Goal: Information Seeking & Learning: Learn about a topic

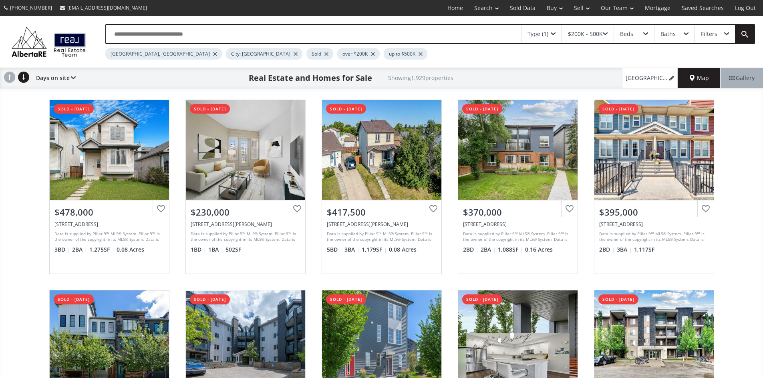
click at [552, 34] on div "Type (1)" at bounding box center [541, 34] width 40 height 18
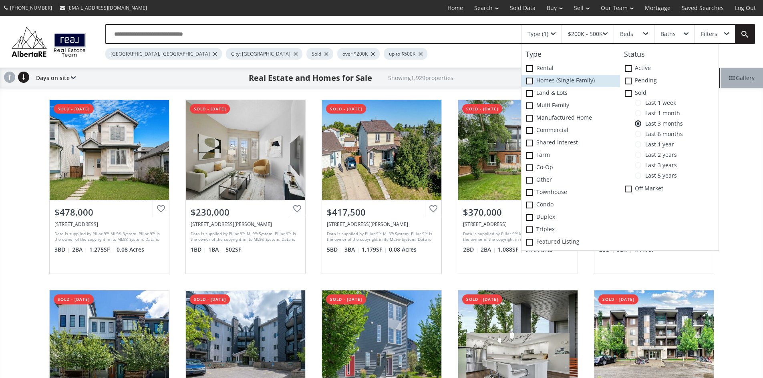
click at [532, 84] on span at bounding box center [529, 81] width 7 height 7
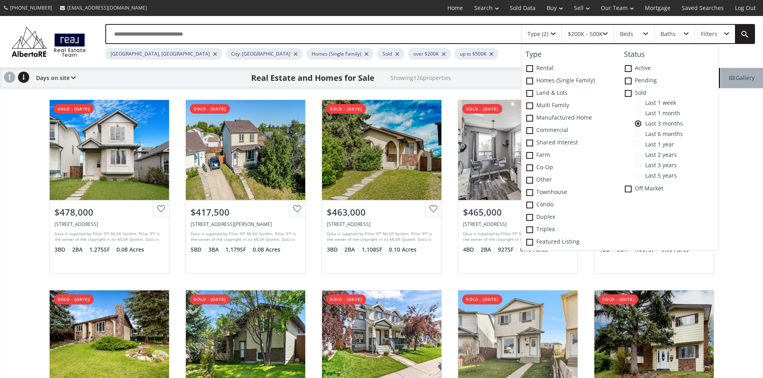
click at [605, 34] on div "$200K - 500K" at bounding box center [588, 34] width 52 height 18
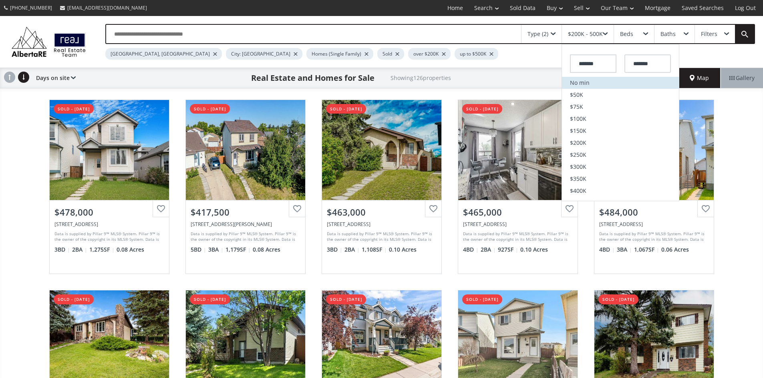
click at [584, 89] on li "No min" at bounding box center [620, 83] width 117 height 12
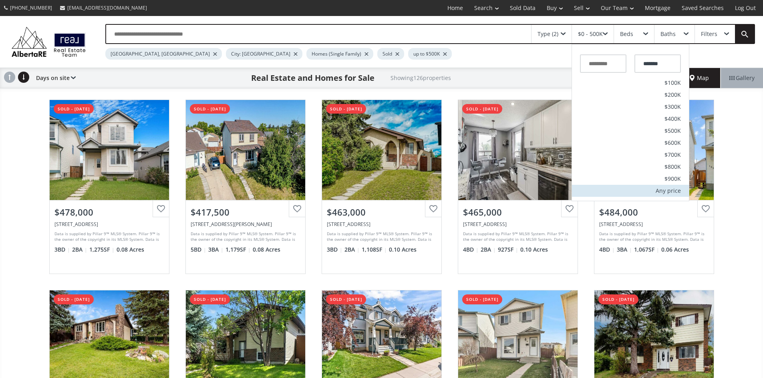
click at [676, 194] on div "Any price" at bounding box center [667, 191] width 25 height 6
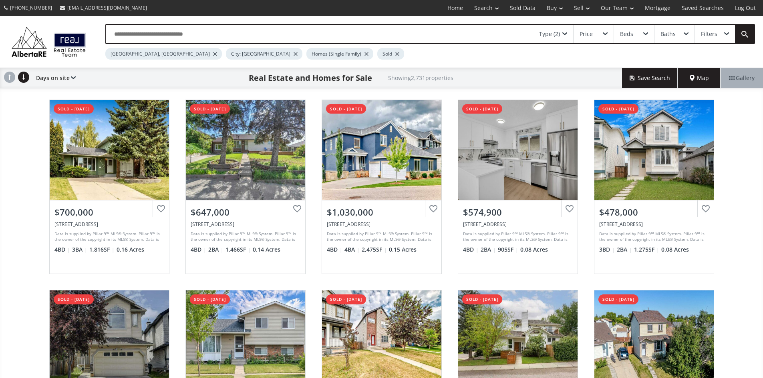
click at [564, 31] on div "Type (2)" at bounding box center [553, 34] width 40 height 18
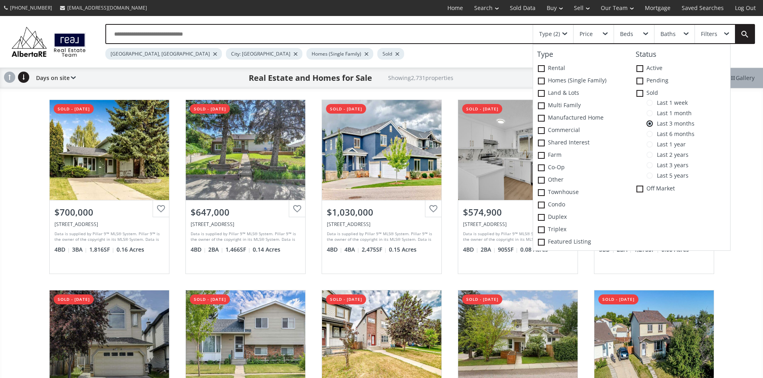
click at [649, 115] on span at bounding box center [649, 113] width 6 height 6
click at [753, 60] on div "Type (2) Type Rental Homes (Single Family) Land & Lots Multi family Manufacture…" at bounding box center [421, 42] width 665 height 36
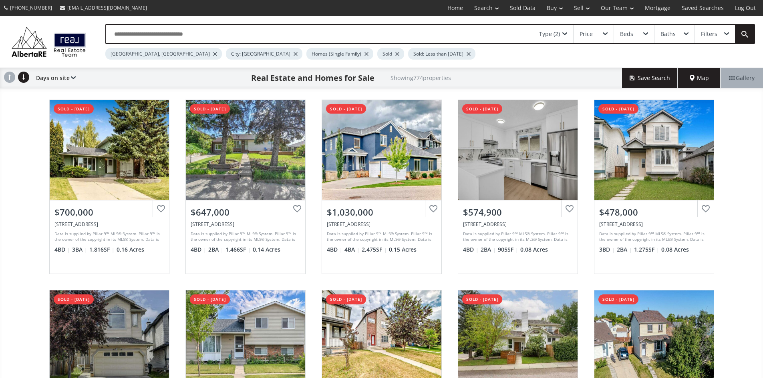
click at [693, 82] on span "Map" at bounding box center [698, 78] width 19 height 8
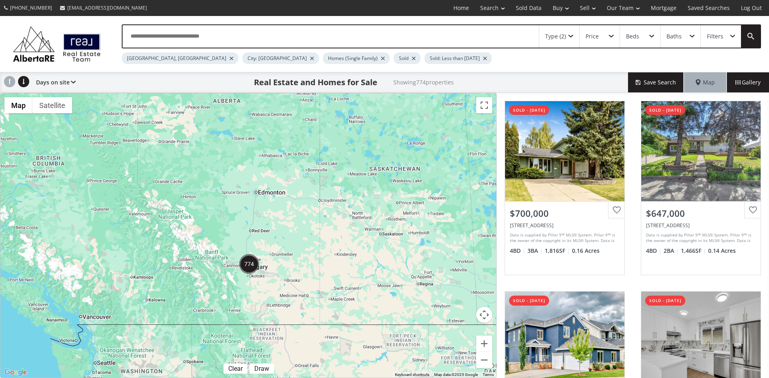
drag, startPoint x: 90, startPoint y: 256, endPoint x: 301, endPoint y: 239, distance: 210.9
click at [301, 239] on div at bounding box center [248, 235] width 496 height 285
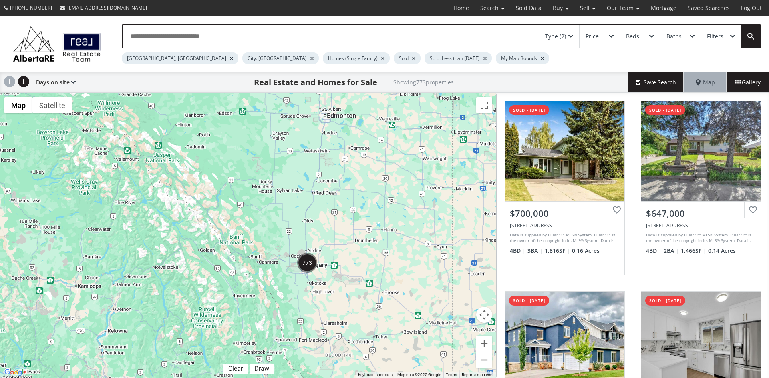
drag, startPoint x: 283, startPoint y: 255, endPoint x: 331, endPoint y: 224, distance: 56.6
click at [331, 224] on div at bounding box center [248, 235] width 496 height 285
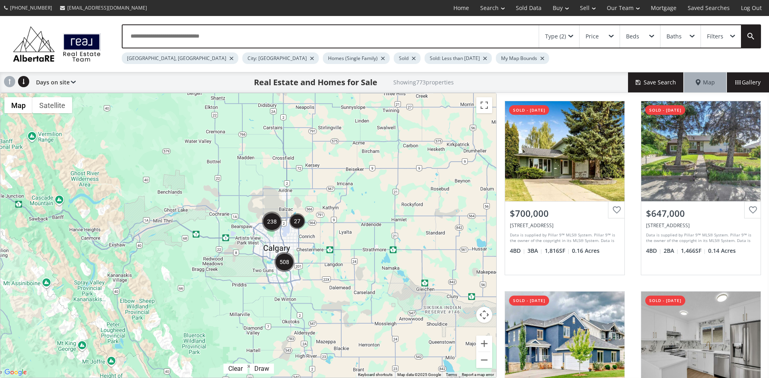
drag, startPoint x: 285, startPoint y: 238, endPoint x: 339, endPoint y: 240, distance: 54.5
click at [339, 240] on div at bounding box center [248, 235] width 496 height 285
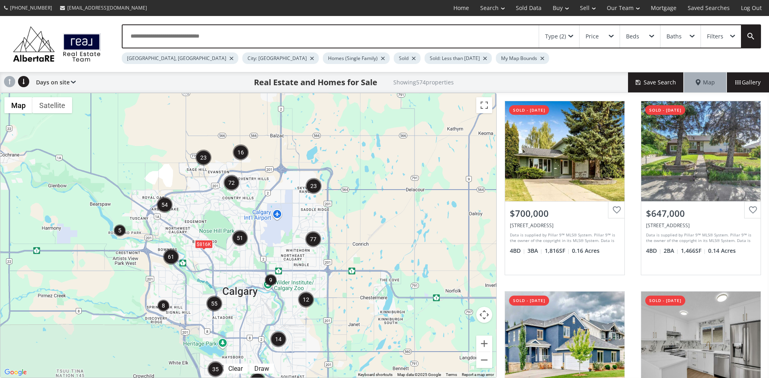
drag, startPoint x: 213, startPoint y: 192, endPoint x: 291, endPoint y: 220, distance: 83.3
click at [291, 220] on div "$816K" at bounding box center [248, 235] width 496 height 285
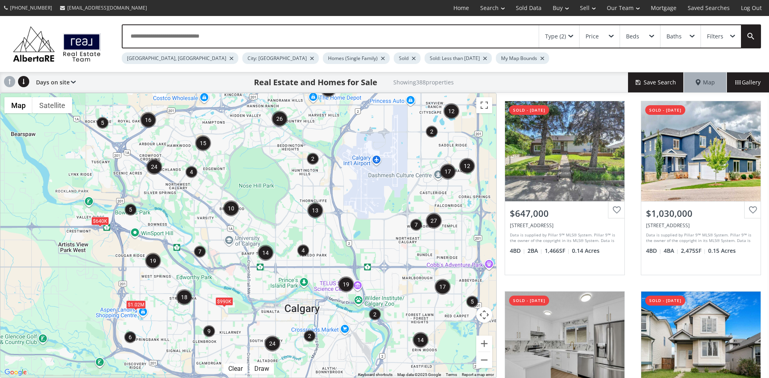
drag, startPoint x: 247, startPoint y: 260, endPoint x: 347, endPoint y: 246, distance: 101.5
click at [347, 246] on div "$1.02M $640K $828K $990K" at bounding box center [248, 235] width 496 height 285
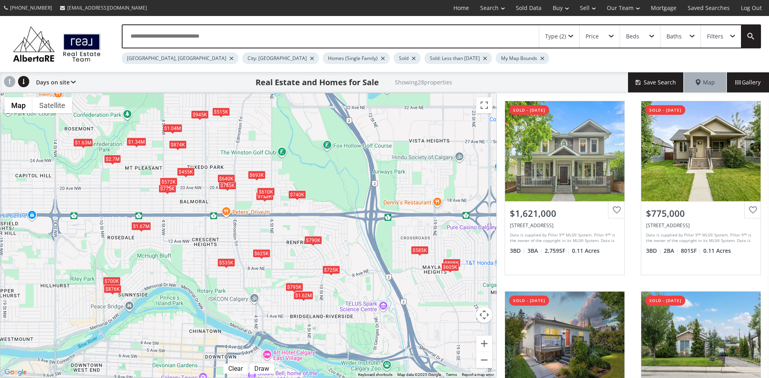
drag, startPoint x: 313, startPoint y: 265, endPoint x: 387, endPoint y: 272, distance: 74.4
click at [387, 272] on div "$1.62M $775K $720K $610K $1.34M $740K $795K $1.63M $700K $595K $455K $605K $725…" at bounding box center [248, 235] width 496 height 285
click at [303, 296] on div "$1.62M" at bounding box center [303, 295] width 20 height 8
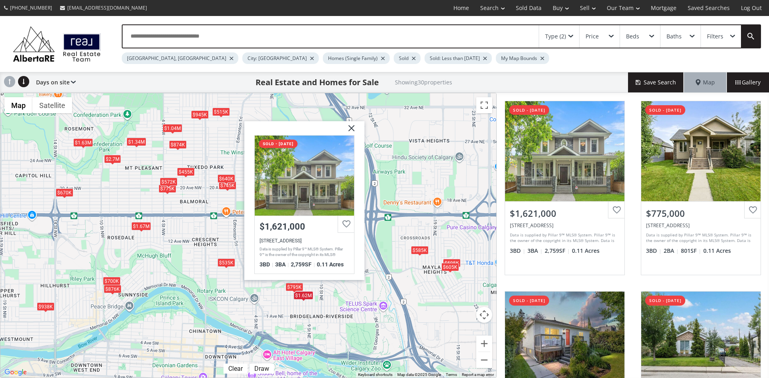
click at [350, 126] on img at bounding box center [348, 131] width 20 height 20
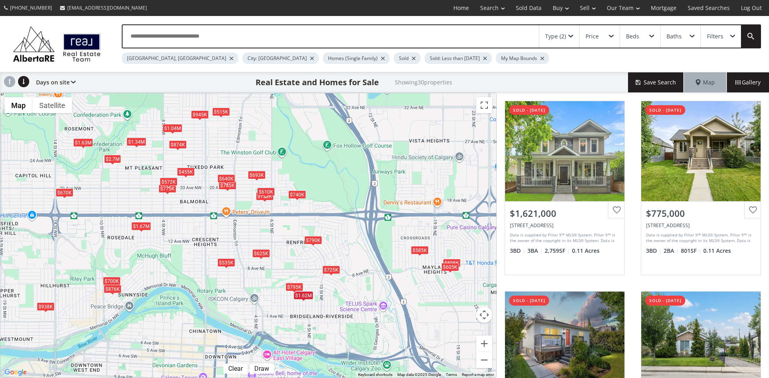
click at [293, 288] on div "$795K" at bounding box center [294, 287] width 18 height 8
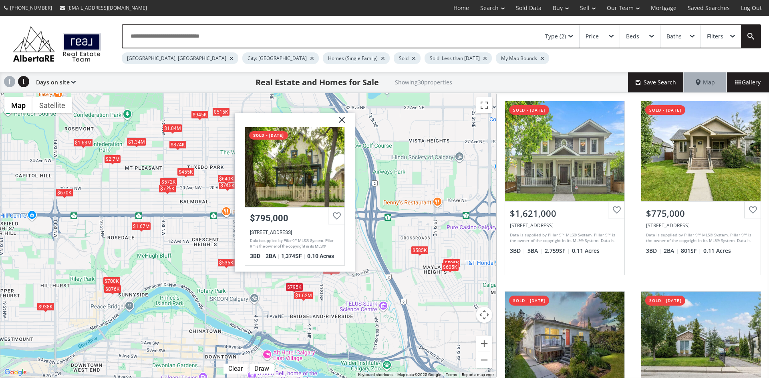
click at [341, 119] on img at bounding box center [339, 123] width 20 height 20
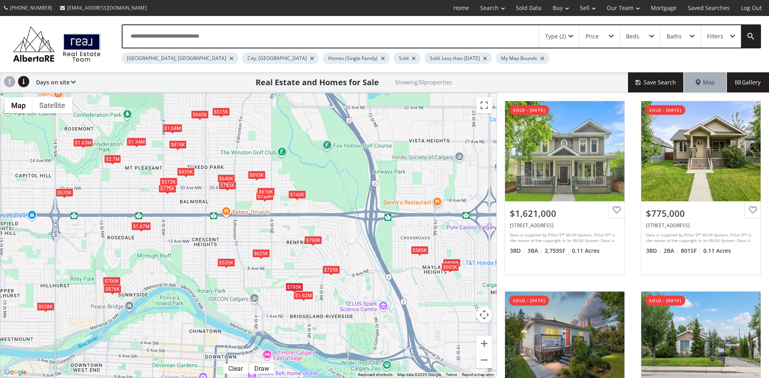
click at [328, 267] on div "$725K" at bounding box center [331, 269] width 18 height 8
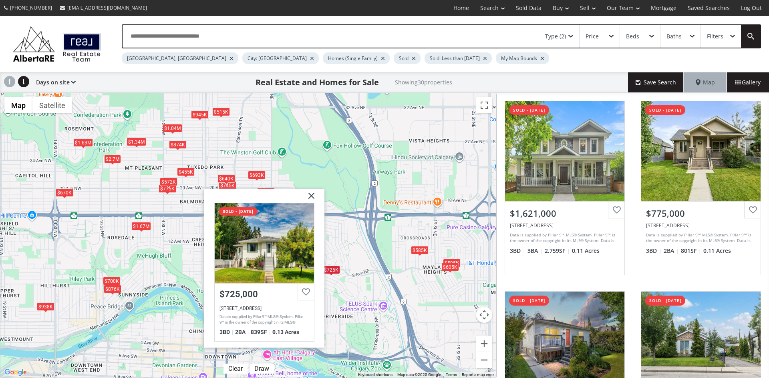
click at [312, 194] on img at bounding box center [308, 199] width 20 height 20
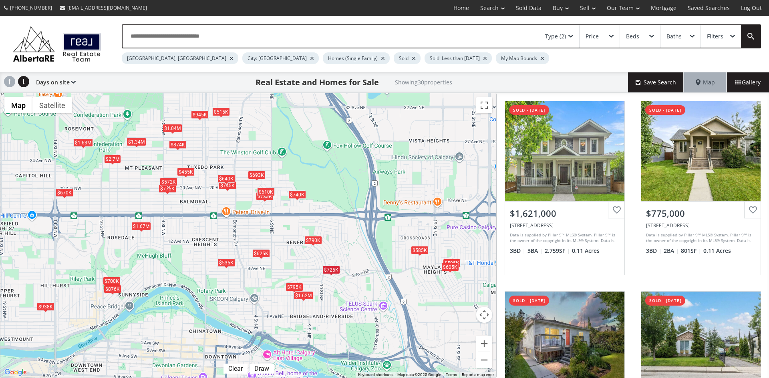
click at [259, 254] on div "$625K" at bounding box center [261, 253] width 18 height 8
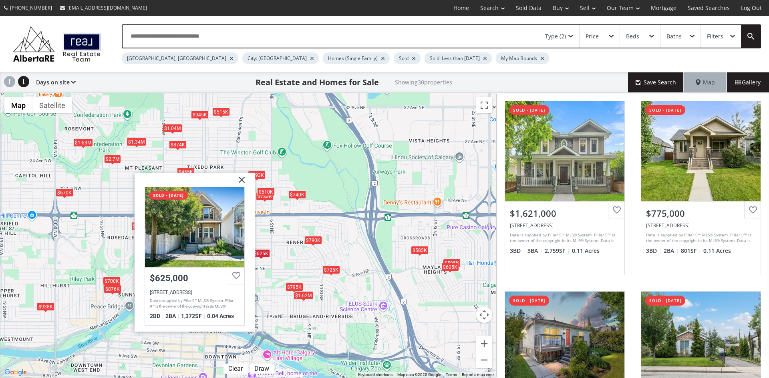
click at [242, 179] on img at bounding box center [239, 183] width 20 height 20
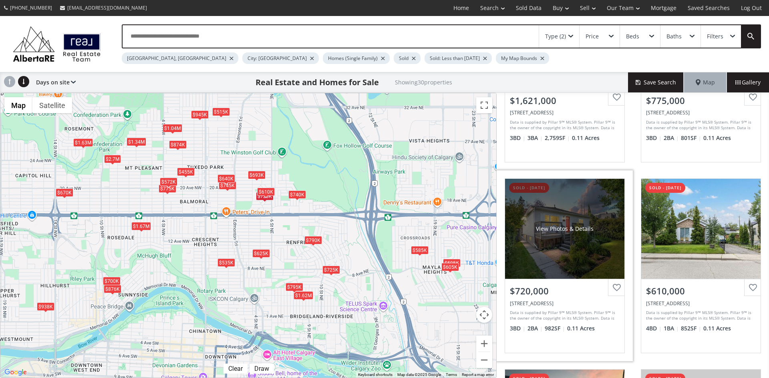
scroll to position [120, 0]
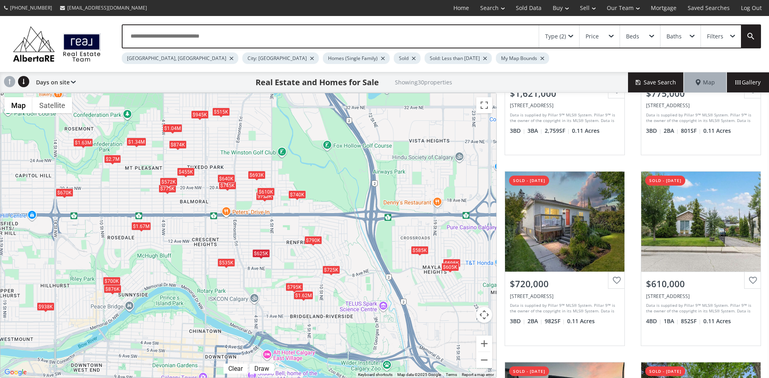
click at [260, 175] on div "$693K" at bounding box center [257, 175] width 18 height 8
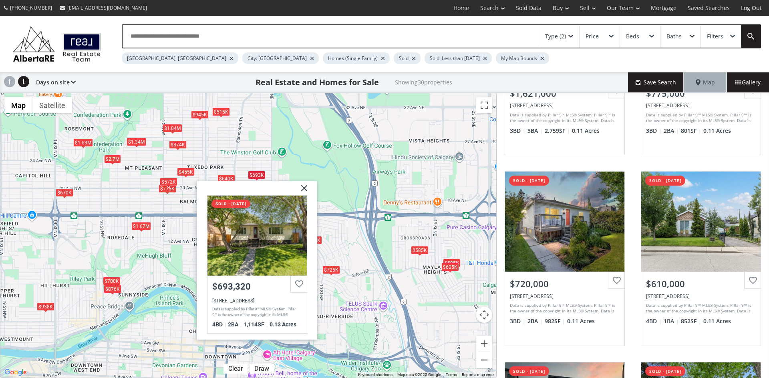
click at [304, 188] on img at bounding box center [301, 191] width 20 height 20
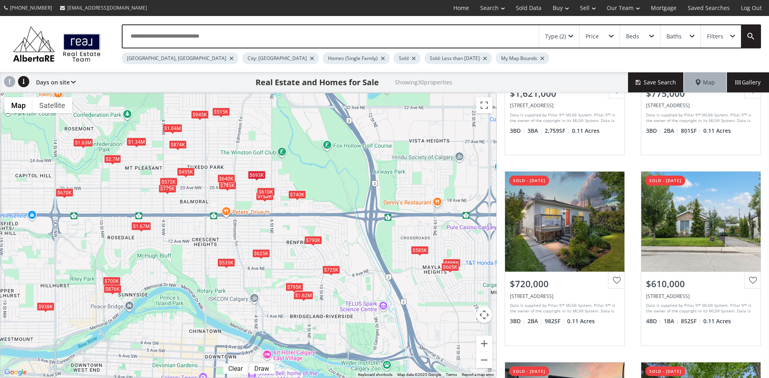
click at [136, 226] on div "$1.67M" at bounding box center [141, 226] width 20 height 8
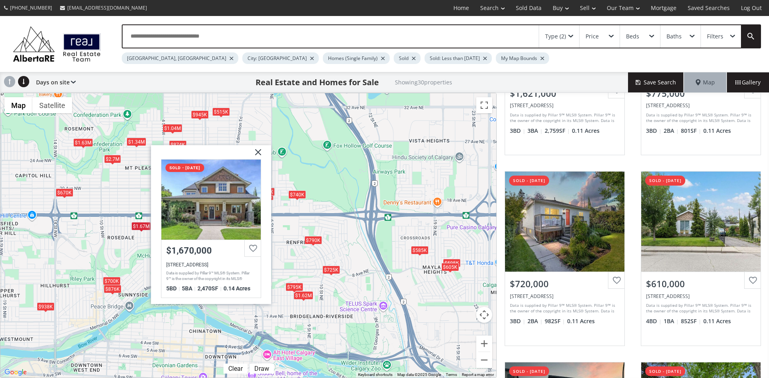
click at [258, 152] on img at bounding box center [255, 155] width 20 height 20
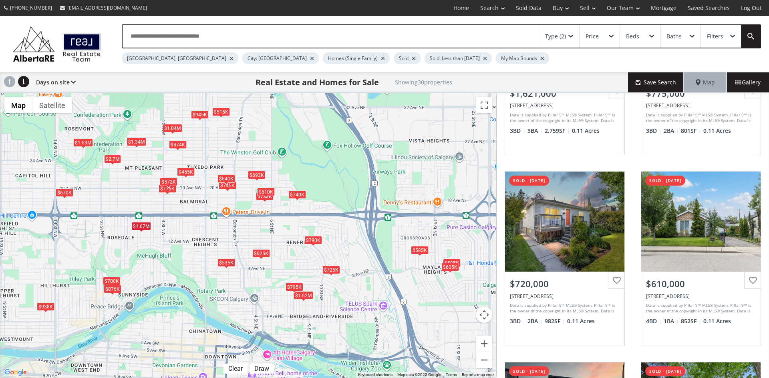
click at [110, 288] on div "$876K" at bounding box center [113, 289] width 18 height 8
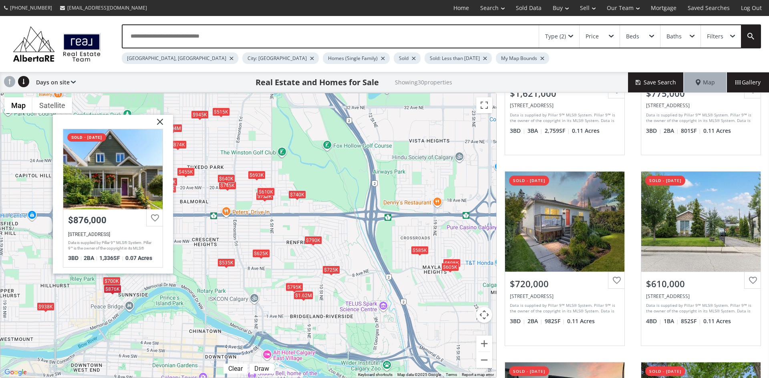
click at [159, 119] on img at bounding box center [157, 125] width 20 height 20
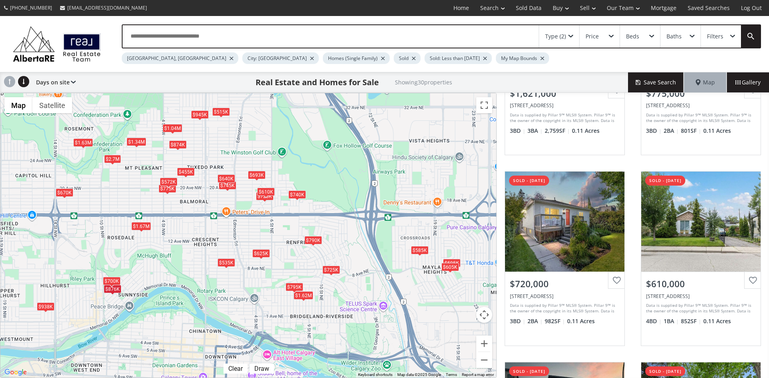
click at [115, 278] on div "$700K" at bounding box center [112, 281] width 18 height 8
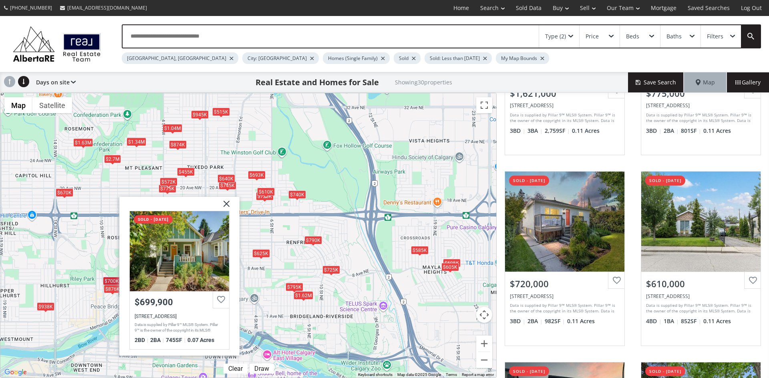
click at [227, 203] on img at bounding box center [223, 207] width 20 height 20
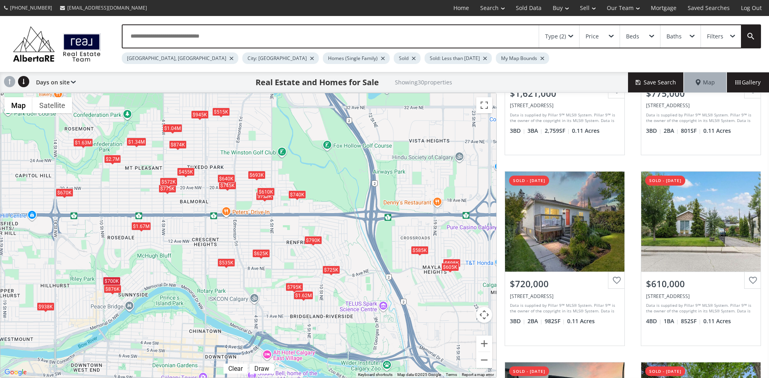
click at [47, 305] on div "$938K" at bounding box center [46, 306] width 18 height 8
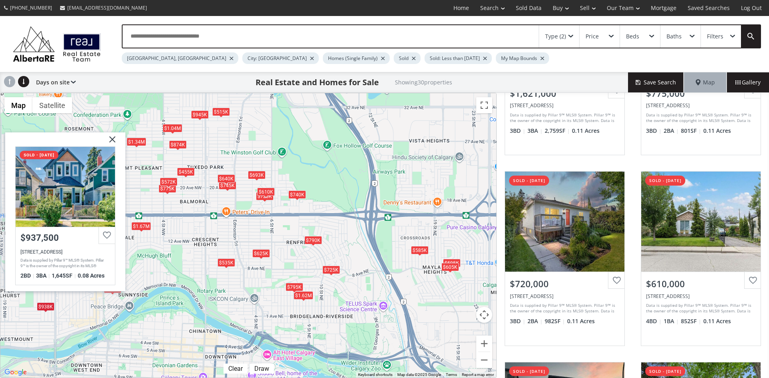
click at [115, 138] on img at bounding box center [109, 142] width 20 height 20
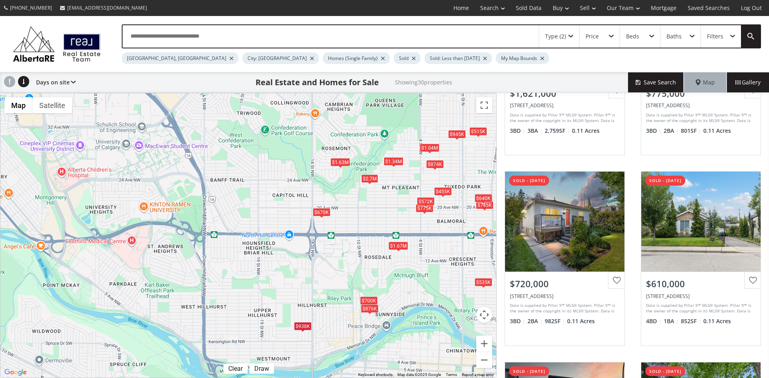
drag, startPoint x: 52, startPoint y: 188, endPoint x: 310, endPoint y: 209, distance: 259.1
click at [310, 209] on div "$1.62M $775K $720K $610K $1.34M $740K $795K $1.63M $700K $595K $455K $605K $725…" at bounding box center [248, 235] width 496 height 285
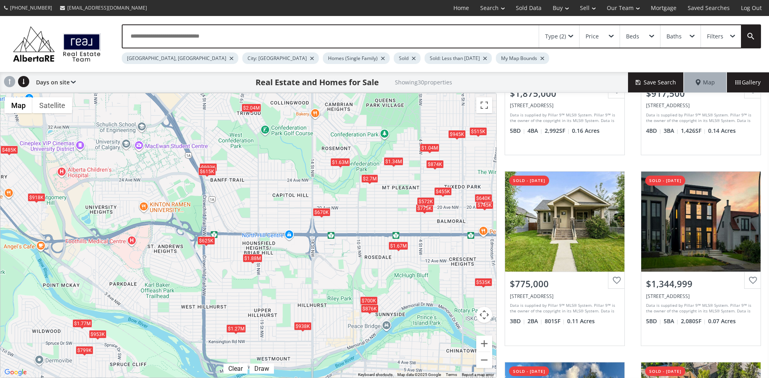
click at [258, 260] on div "$1.88M" at bounding box center [253, 258] width 20 height 8
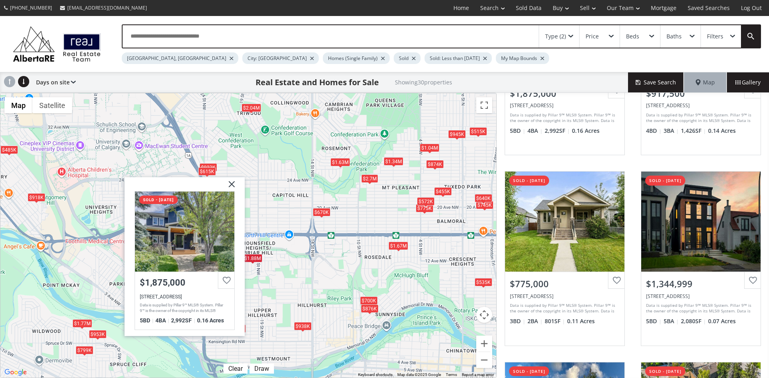
click at [231, 182] on img at bounding box center [229, 187] width 20 height 20
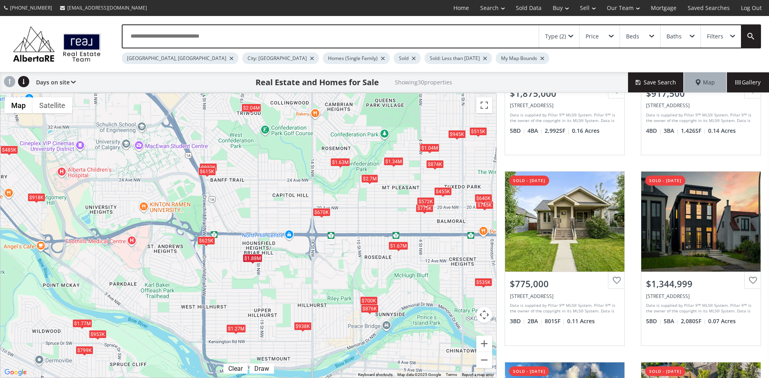
click at [204, 239] on div "$625K" at bounding box center [206, 241] width 18 height 8
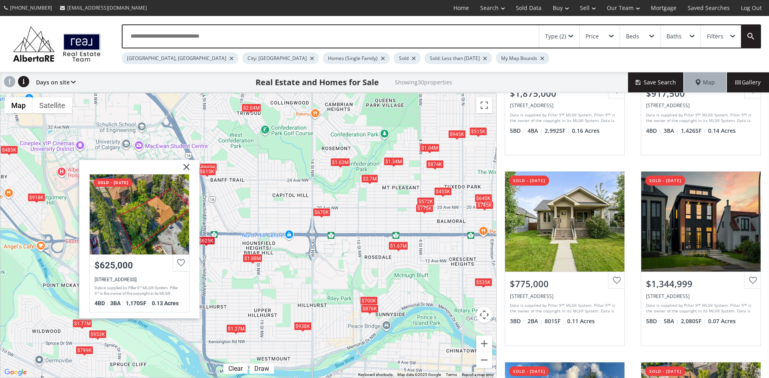
click at [184, 166] on img at bounding box center [183, 170] width 20 height 20
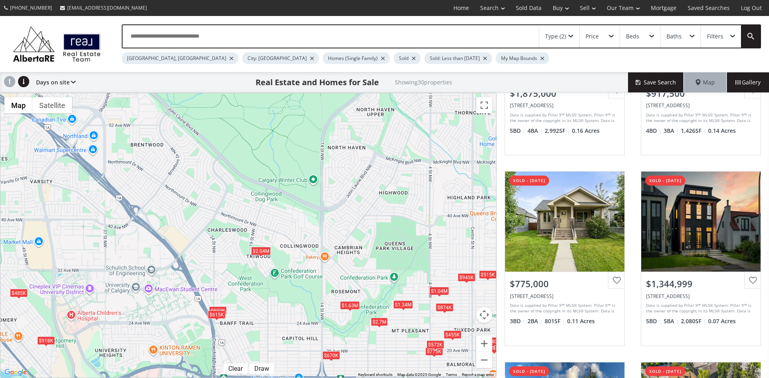
drag, startPoint x: 279, startPoint y: 158, endPoint x: 289, endPoint y: 301, distance: 143.7
click at [289, 301] on div "$1.88M $918K $775K $1.34M $1.63M $625K $1.77M $700K $455K $799K $953K $670K $93…" at bounding box center [248, 235] width 496 height 285
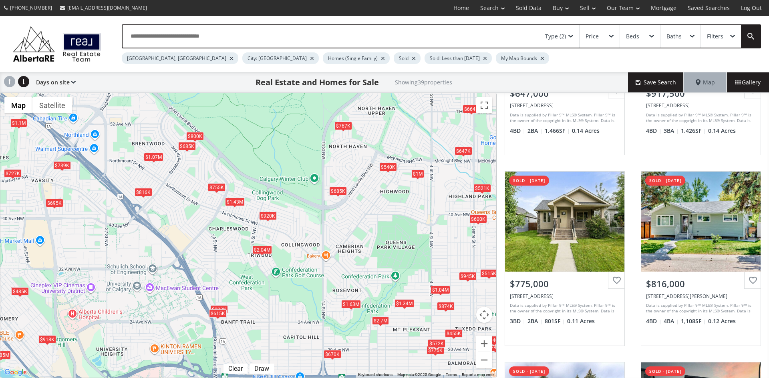
click at [260, 251] on div "$2.04M" at bounding box center [262, 249] width 20 height 8
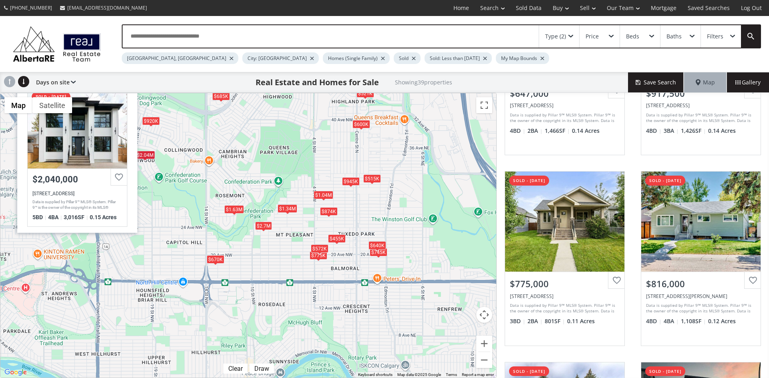
drag, startPoint x: 426, startPoint y: 321, endPoint x: 308, endPoint y: 227, distance: 150.6
click at [308, 227] on div "$647K $918K $775K $816K $1.1M $1.34M $695K $685K $1.63M $540K $1.07M $455K $920…" at bounding box center [248, 235] width 496 height 285
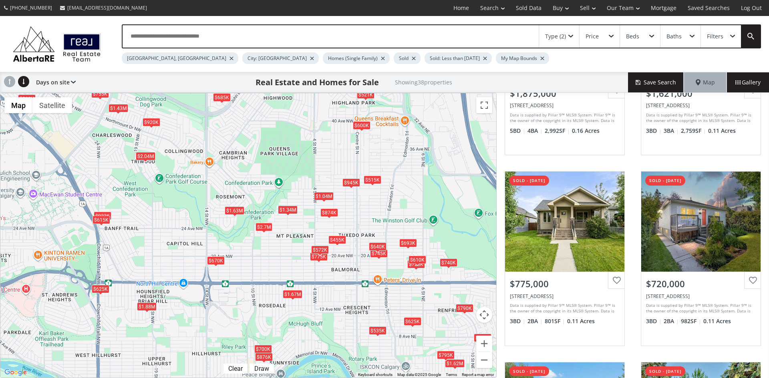
click at [316, 249] on div "$572K" at bounding box center [320, 249] width 18 height 8
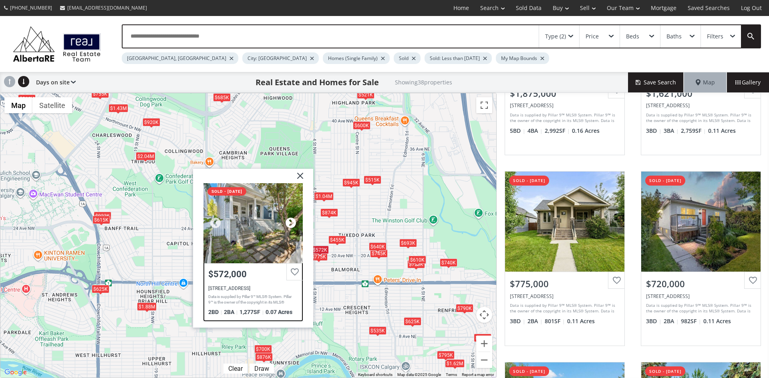
click at [293, 221] on div at bounding box center [291, 223] width 12 height 12
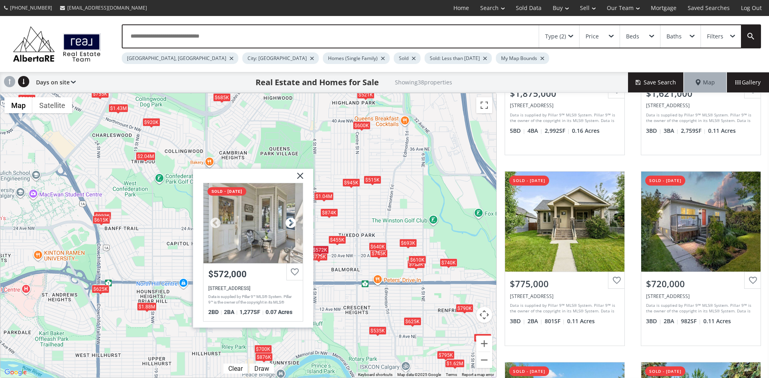
click at [292, 221] on div at bounding box center [291, 223] width 12 height 12
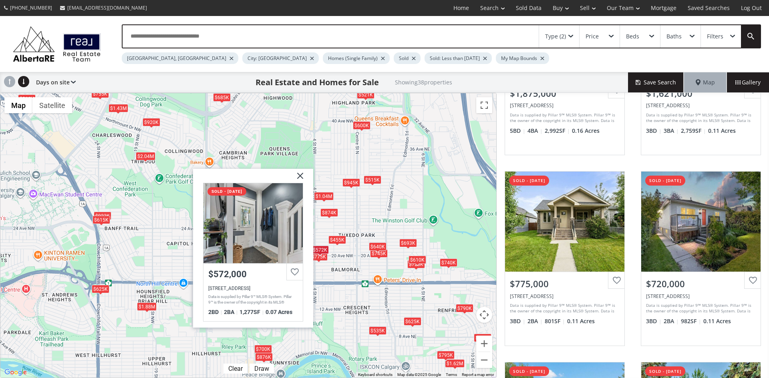
click at [300, 178] on img at bounding box center [297, 179] width 20 height 20
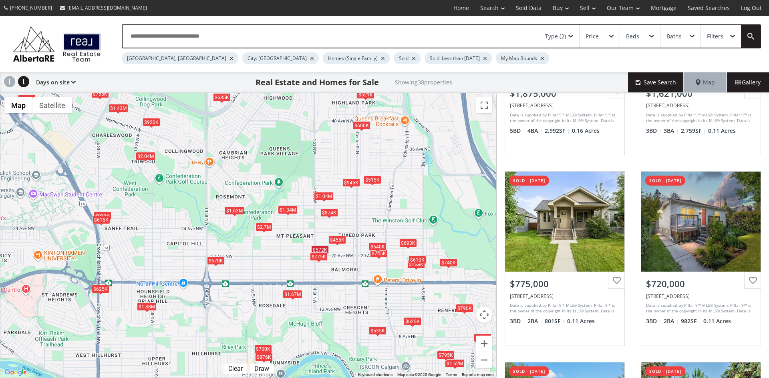
click at [315, 259] on div "$775K" at bounding box center [319, 257] width 18 height 8
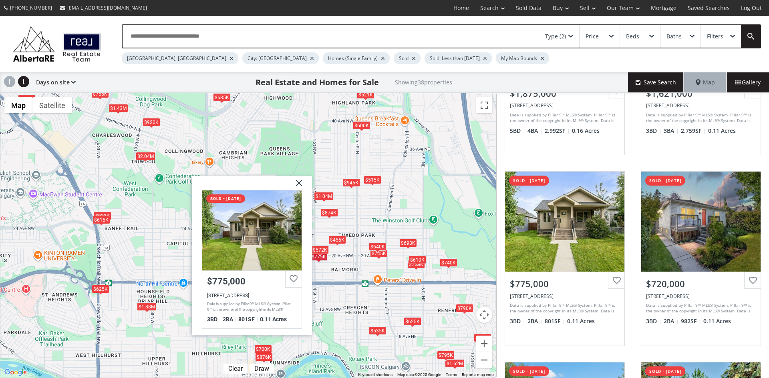
click at [298, 181] on img at bounding box center [296, 186] width 20 height 20
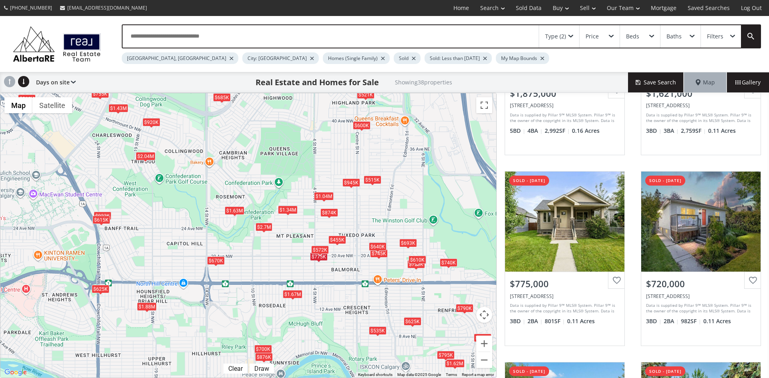
click at [213, 260] on div "$670K" at bounding box center [216, 261] width 18 height 8
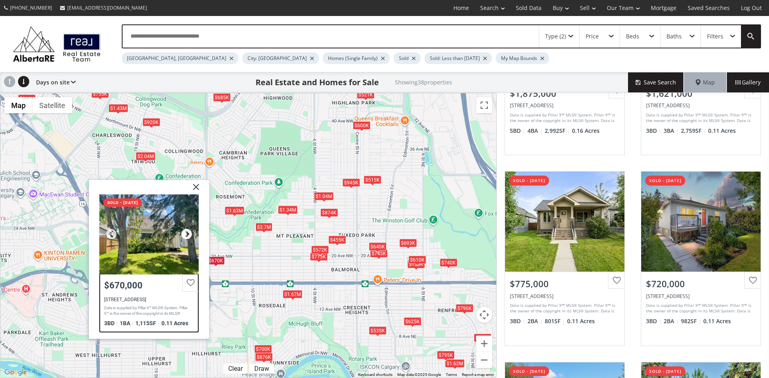
click at [185, 234] on div at bounding box center [187, 234] width 12 height 12
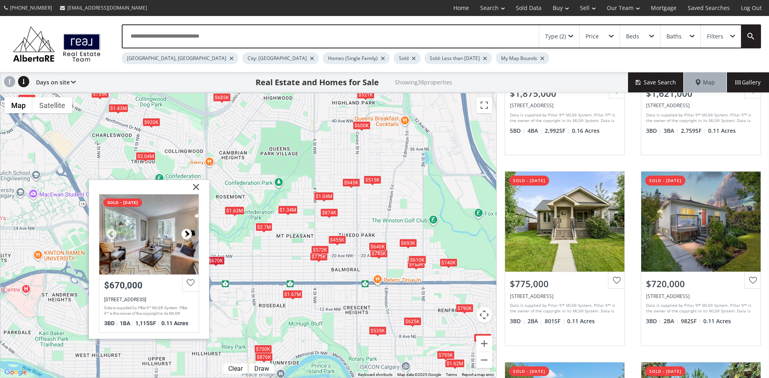
click at [185, 234] on div at bounding box center [187, 234] width 12 height 12
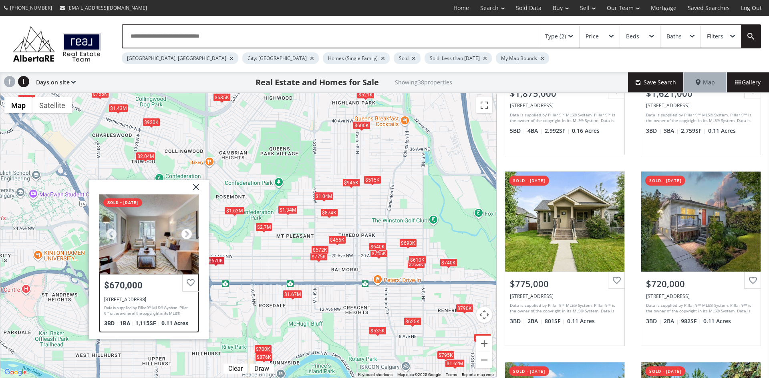
click at [185, 234] on div at bounding box center [187, 234] width 12 height 12
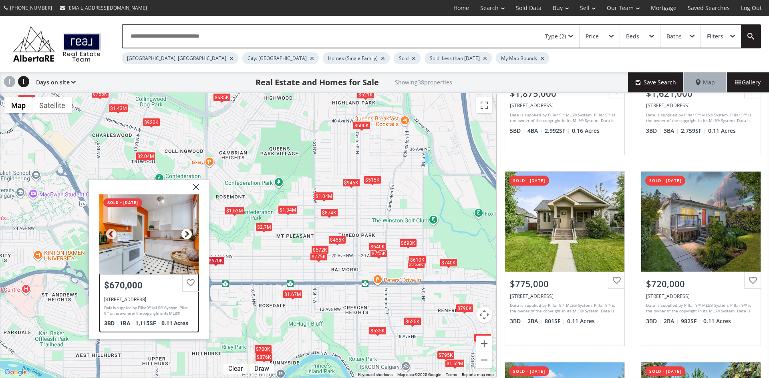
click at [185, 234] on div at bounding box center [187, 234] width 12 height 12
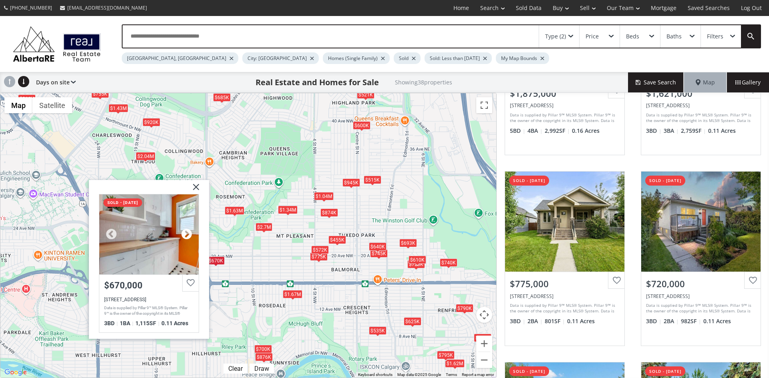
click at [185, 234] on div at bounding box center [187, 234] width 12 height 12
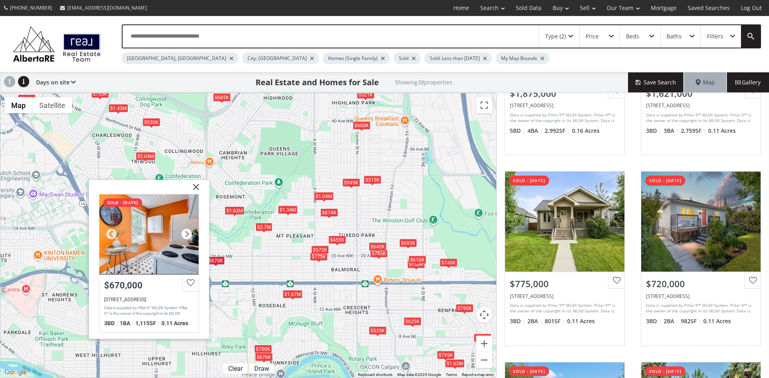
click at [185, 234] on div at bounding box center [187, 234] width 12 height 12
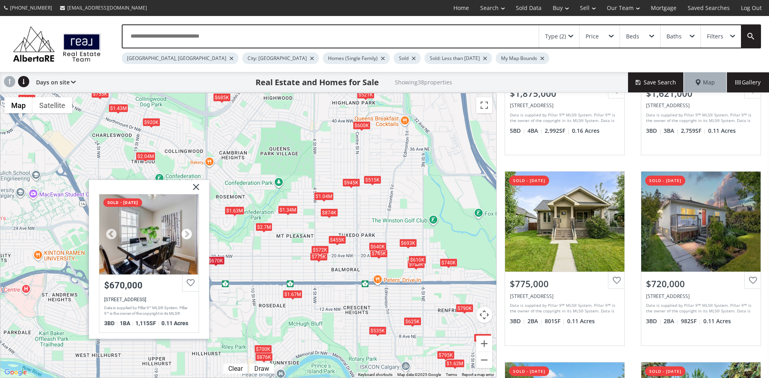
click at [185, 234] on div at bounding box center [187, 234] width 12 height 12
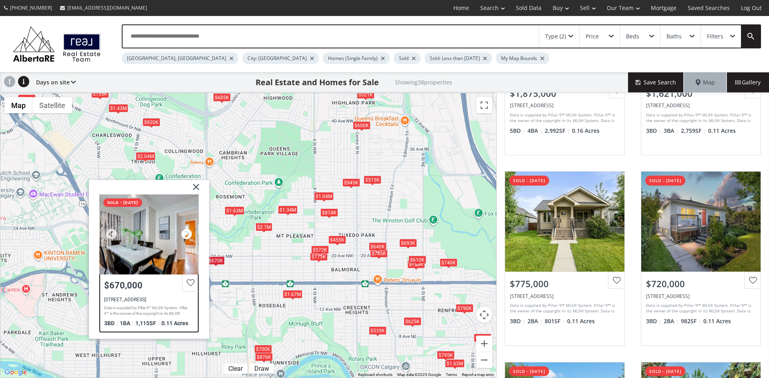
click at [185, 234] on div at bounding box center [187, 234] width 12 height 12
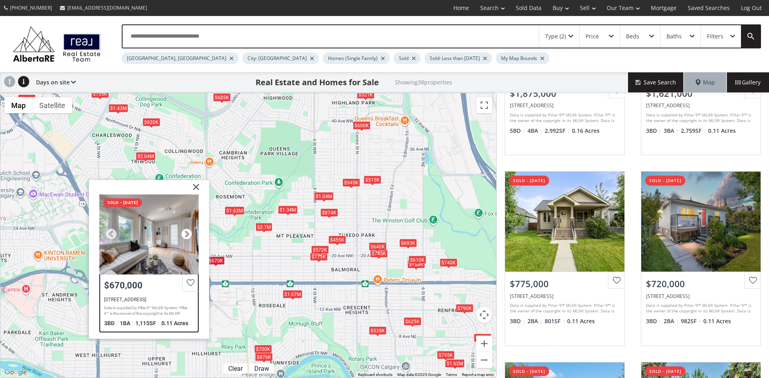
click at [185, 234] on div at bounding box center [187, 234] width 12 height 12
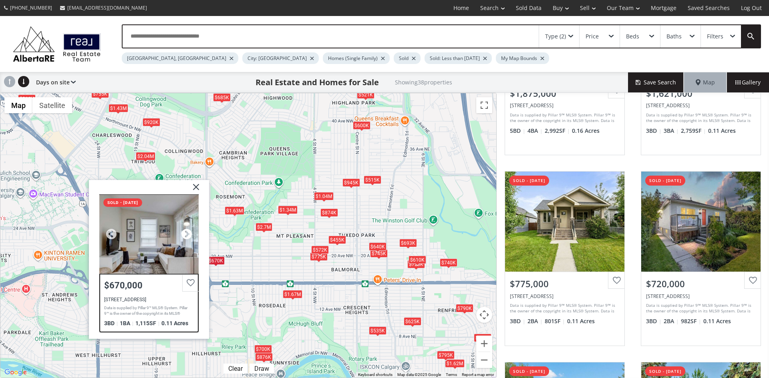
click at [185, 234] on div at bounding box center [187, 234] width 12 height 12
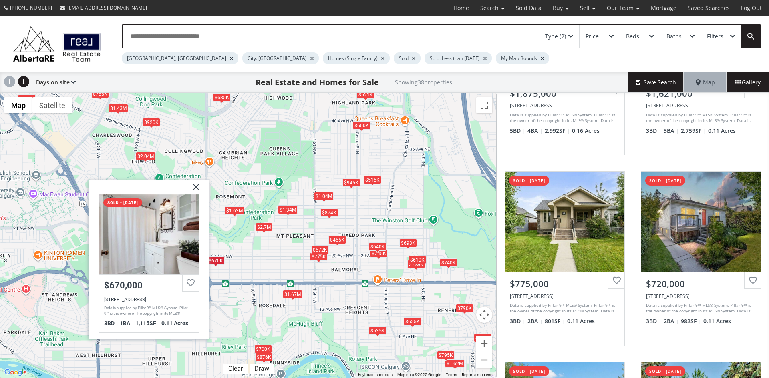
click at [197, 185] on img at bounding box center [193, 190] width 20 height 20
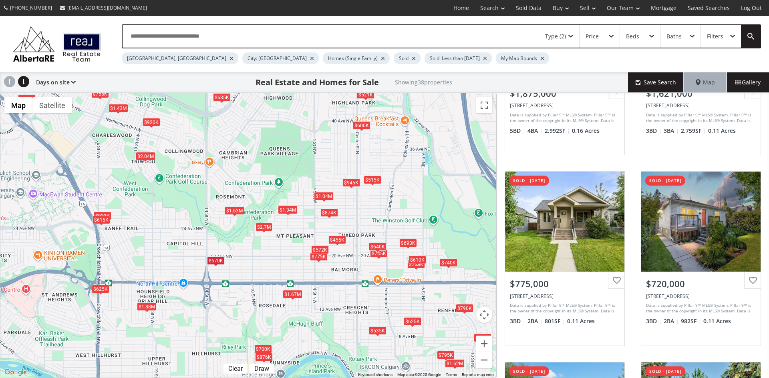
click at [234, 211] on div "$1.63M" at bounding box center [235, 211] width 20 height 8
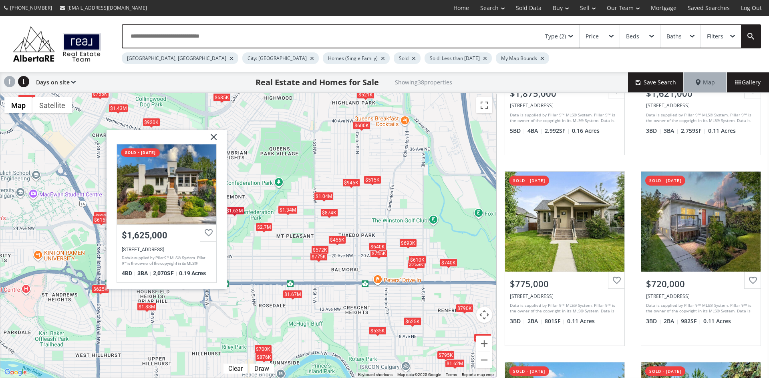
click at [213, 136] on img at bounding box center [211, 140] width 20 height 20
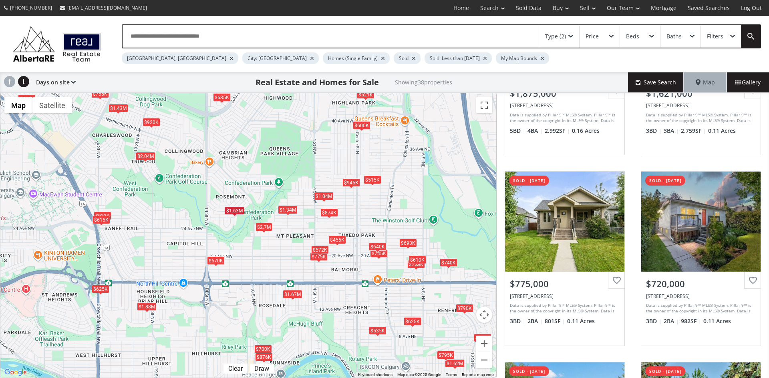
click at [289, 210] on div "$1.34M" at bounding box center [288, 210] width 20 height 8
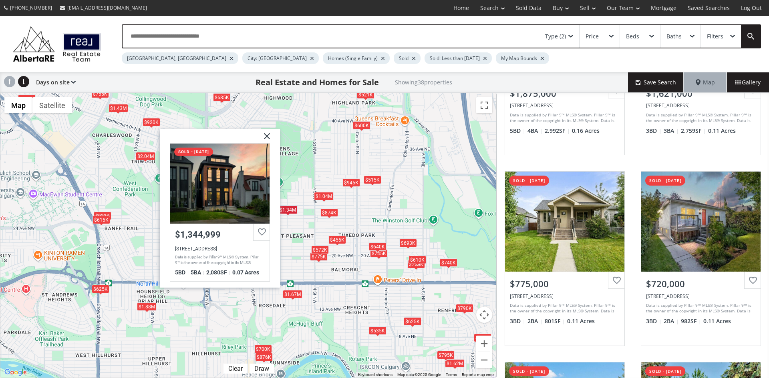
click at [268, 134] on img at bounding box center [264, 139] width 20 height 20
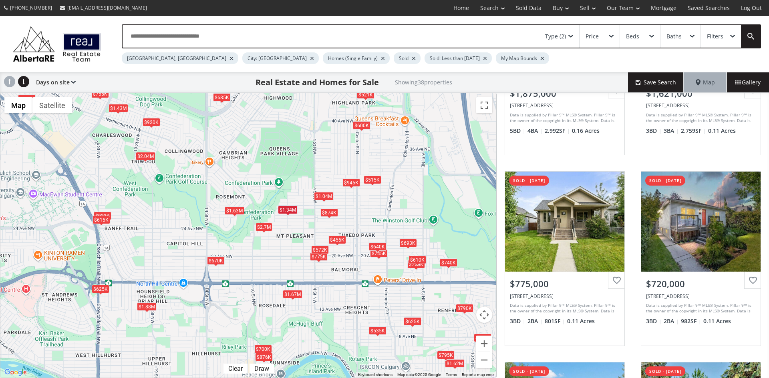
click at [262, 229] on div "$2.7M" at bounding box center [263, 227] width 17 height 8
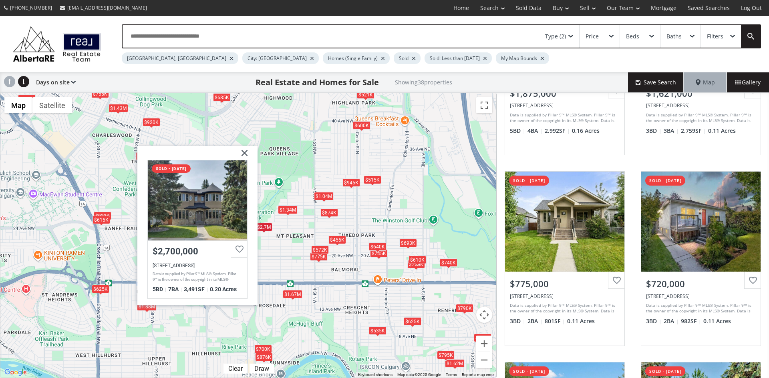
click at [243, 151] on img at bounding box center [241, 156] width 20 height 20
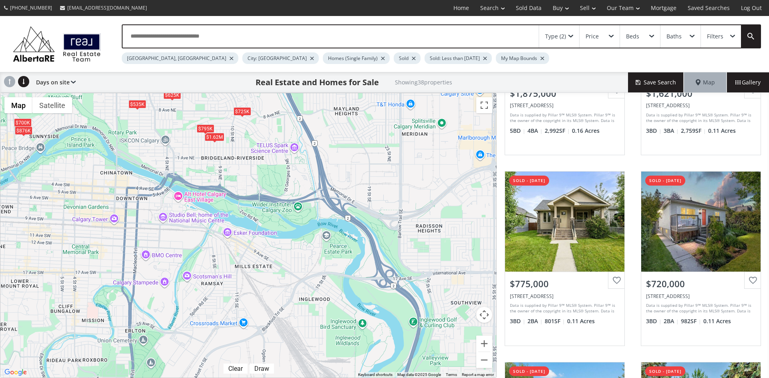
drag, startPoint x: 394, startPoint y: 342, endPoint x: 120, endPoint y: 119, distance: 354.0
click at [120, 119] on div "$1.88M $1.62M $775K $720K $610K $816K $1.34M $740K $795K $685K $1.63M $625K $70…" at bounding box center [248, 235] width 496 height 285
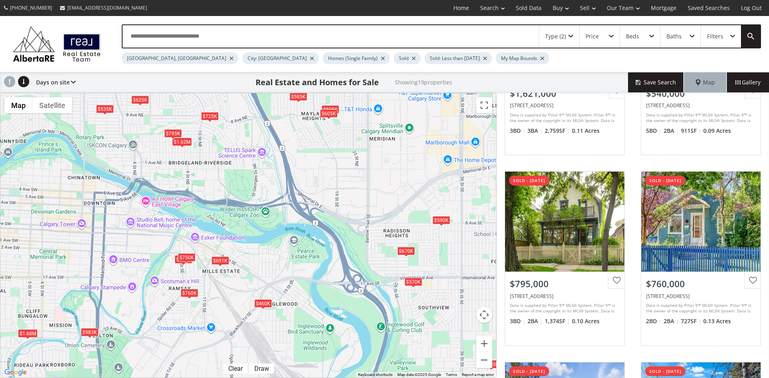
click at [415, 281] on div "$570K" at bounding box center [413, 281] width 18 height 8
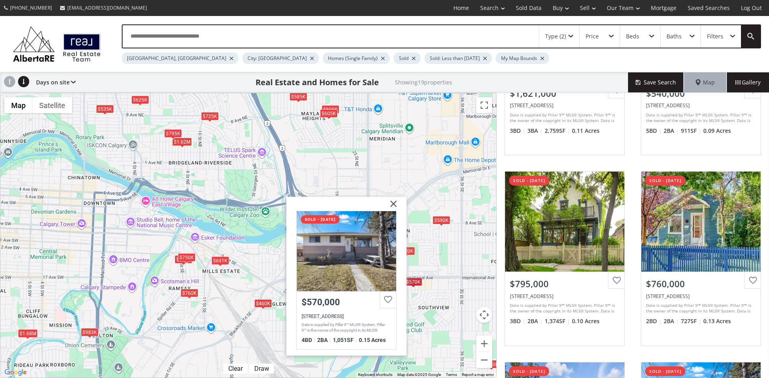
click at [394, 202] on img at bounding box center [390, 207] width 20 height 20
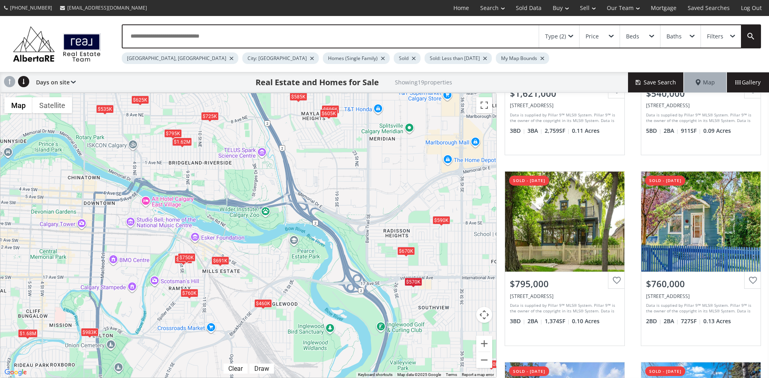
click at [405, 249] on div "$670K" at bounding box center [406, 251] width 18 height 8
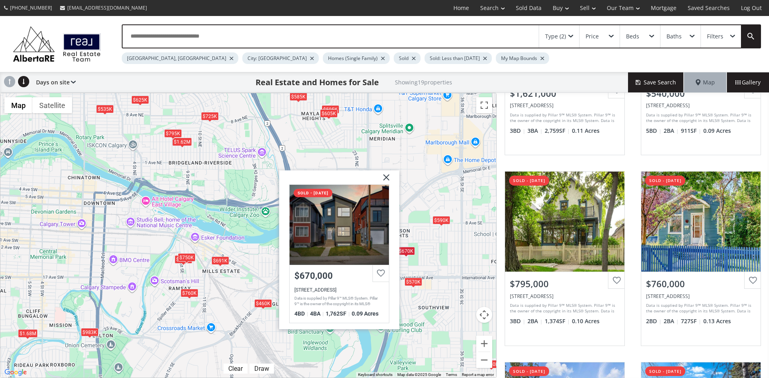
click at [387, 177] on img at bounding box center [383, 180] width 20 height 20
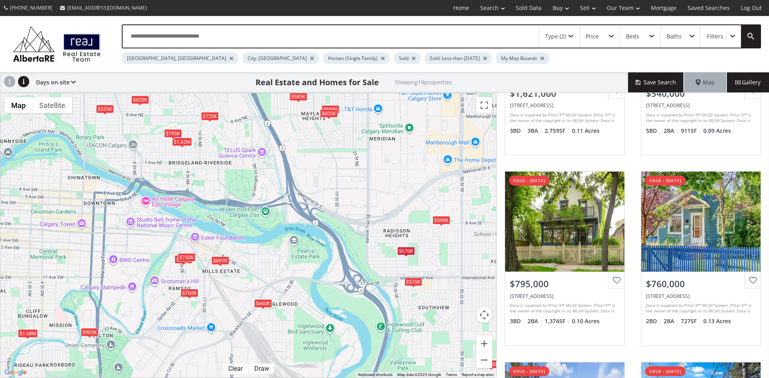
click at [439, 220] on div "$590K" at bounding box center [441, 220] width 18 height 8
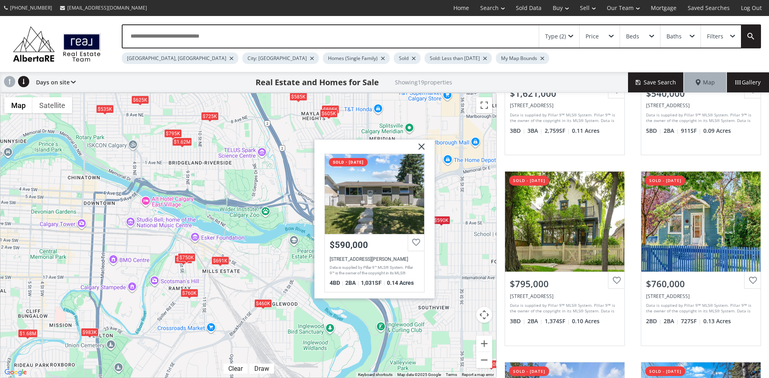
click at [423, 147] on img at bounding box center [418, 149] width 20 height 20
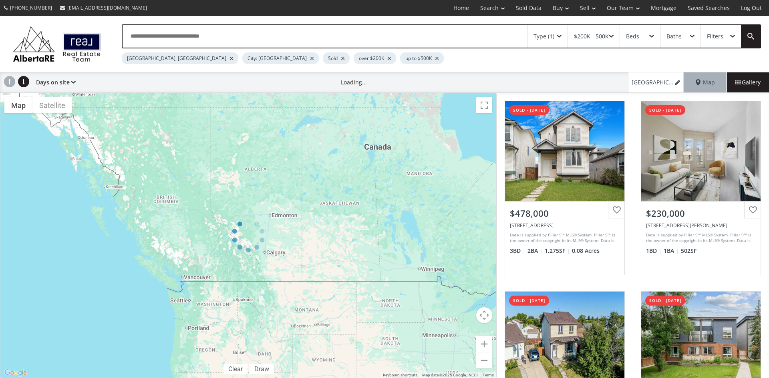
click at [562, 33] on div "Type (1)" at bounding box center [547, 36] width 40 height 22
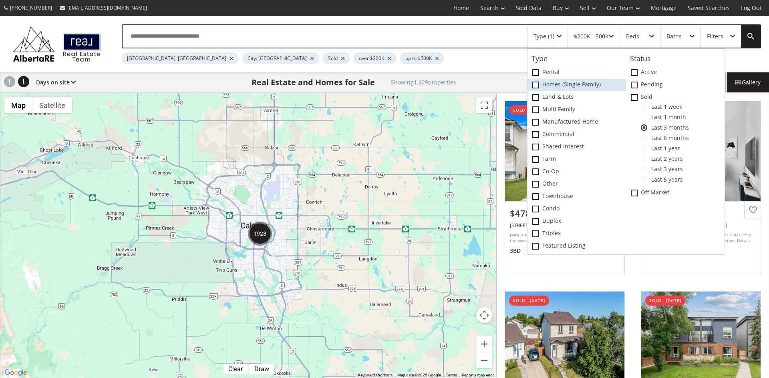
click at [536, 84] on span at bounding box center [535, 85] width 7 height 7
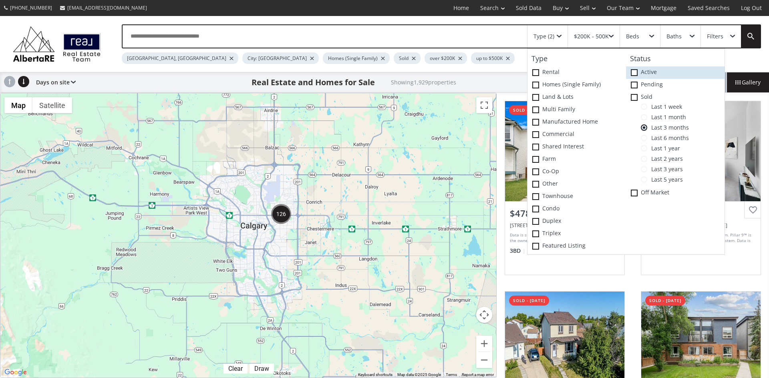
click at [635, 70] on span at bounding box center [634, 72] width 7 height 7
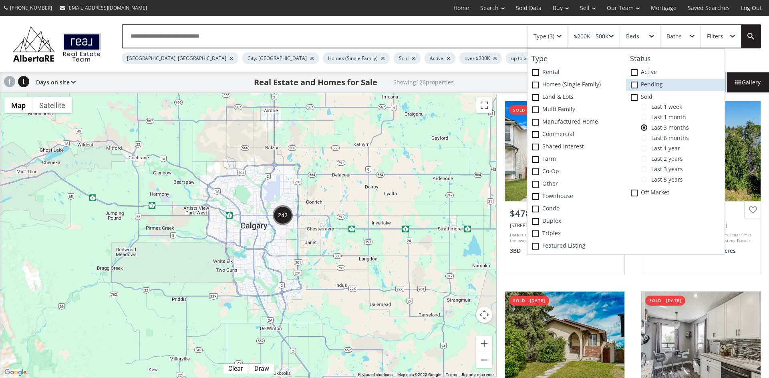
click at [636, 84] on span at bounding box center [634, 85] width 7 height 7
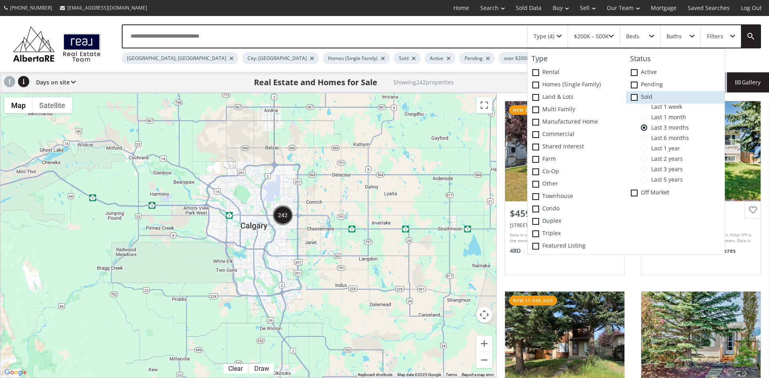
click at [637, 94] on span at bounding box center [634, 97] width 7 height 7
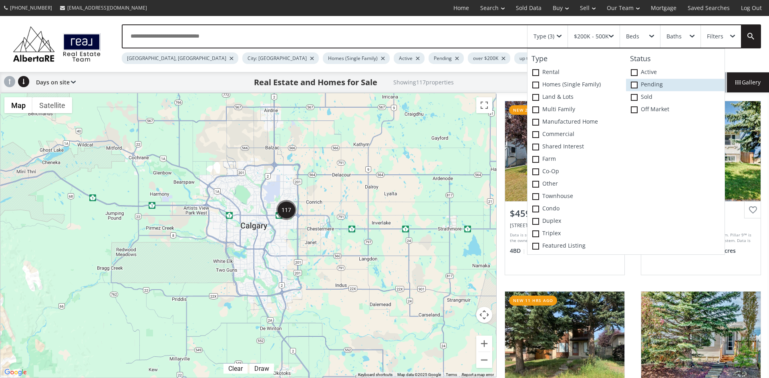
click at [0, 0] on icon at bounding box center [0, 0] width 0 height 0
click at [375, 180] on div at bounding box center [248, 235] width 496 height 285
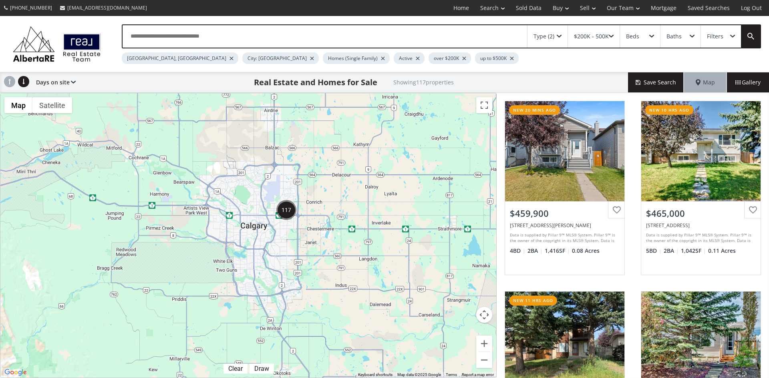
click at [611, 33] on div "$200K - 500K" at bounding box center [594, 36] width 52 height 22
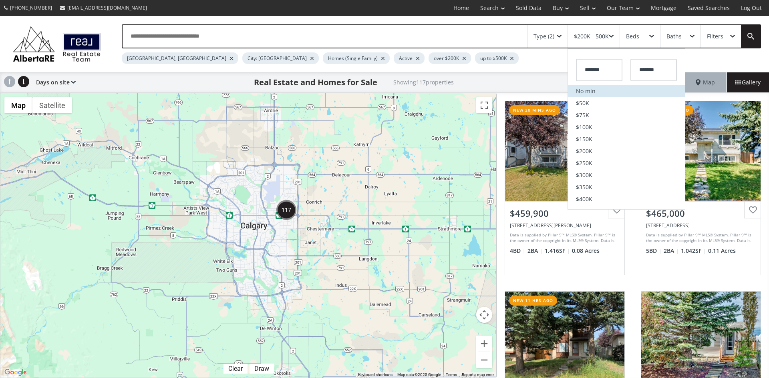
click at [584, 89] on li "No min" at bounding box center [626, 91] width 117 height 12
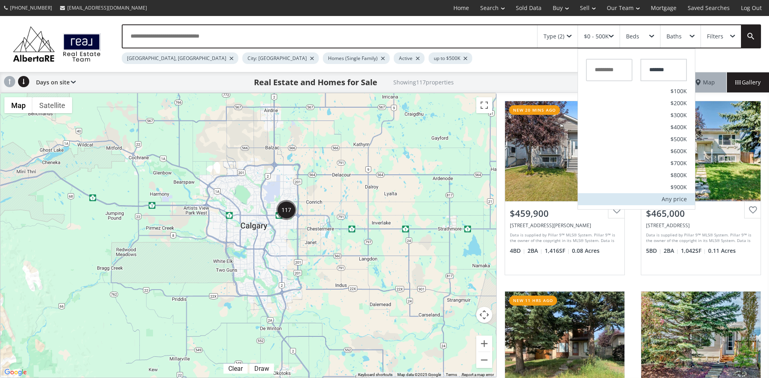
click at [685, 197] on div "Any price" at bounding box center [673, 200] width 25 height 6
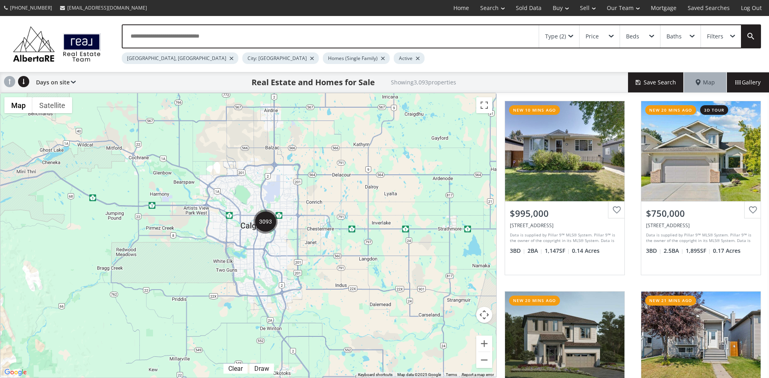
click at [351, 191] on div at bounding box center [248, 235] width 496 height 285
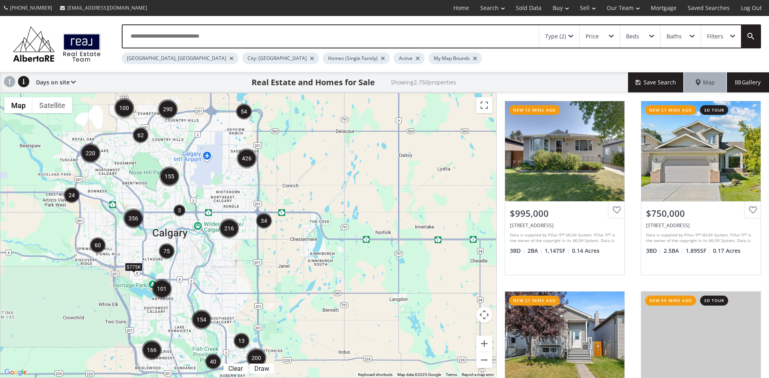
drag, startPoint x: 198, startPoint y: 179, endPoint x: 289, endPoint y: 191, distance: 92.0
click at [289, 191] on div "← Move left → Move right ↑ Move up ↓ Move down + Zoom in - Zoom out Home Jump l…" at bounding box center [248, 235] width 496 height 285
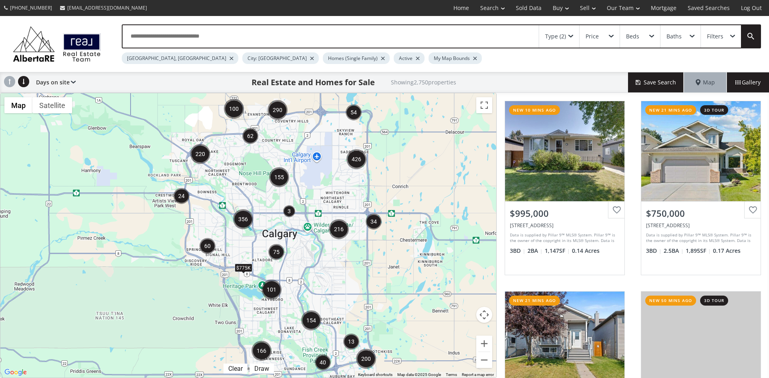
drag, startPoint x: 209, startPoint y: 192, endPoint x: 309, endPoint y: 193, distance: 100.5
click at [310, 193] on div "$775K" at bounding box center [248, 235] width 496 height 285
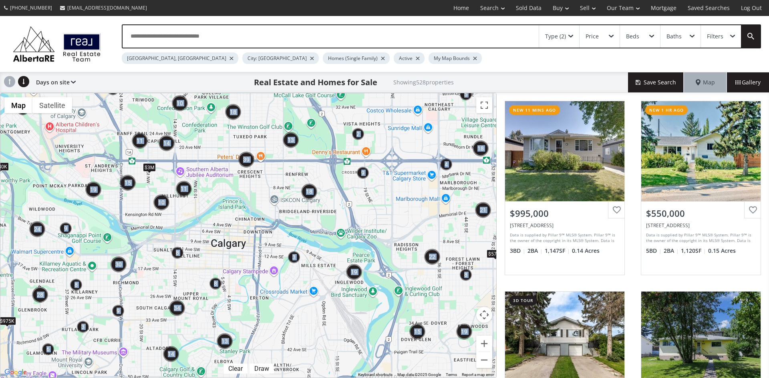
drag, startPoint x: 323, startPoint y: 234, endPoint x: 335, endPoint y: 290, distance: 57.1
click at [337, 302] on div "← Move left → Move right ↑ Move up ↓ Move down + Zoom in - Zoom out Home Jump l…" at bounding box center [248, 235] width 496 height 285
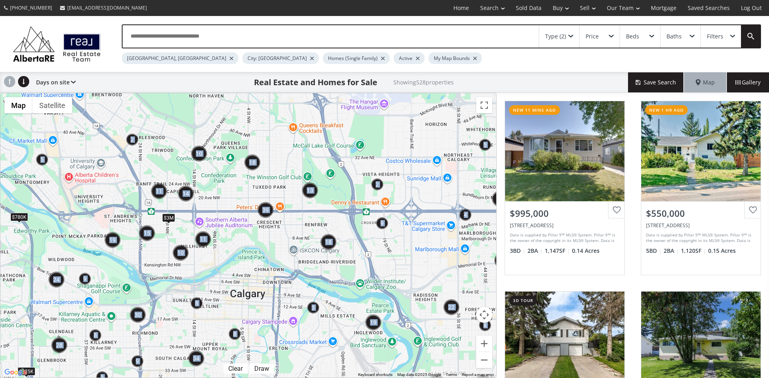
drag, startPoint x: 315, startPoint y: 267, endPoint x: 333, endPoint y: 310, distance: 46.5
click at [335, 321] on div "$780K $575K $3M $975K" at bounding box center [248, 235] width 496 height 285
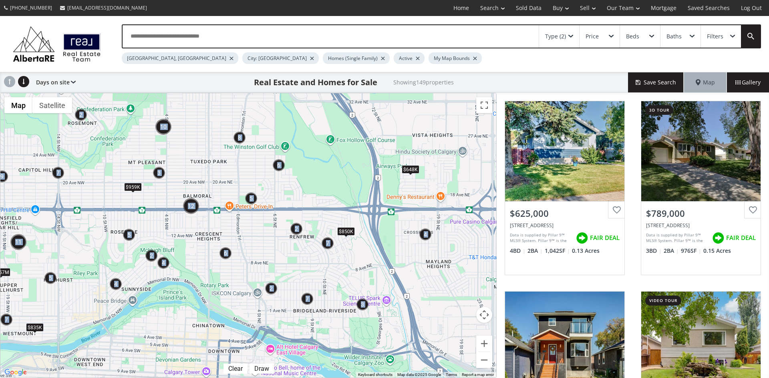
drag, startPoint x: 439, startPoint y: 253, endPoint x: 378, endPoint y: 264, distance: 62.0
click at [378, 264] on div "$959K $648K $835K $850K $1.57M $939K" at bounding box center [248, 235] width 496 height 285
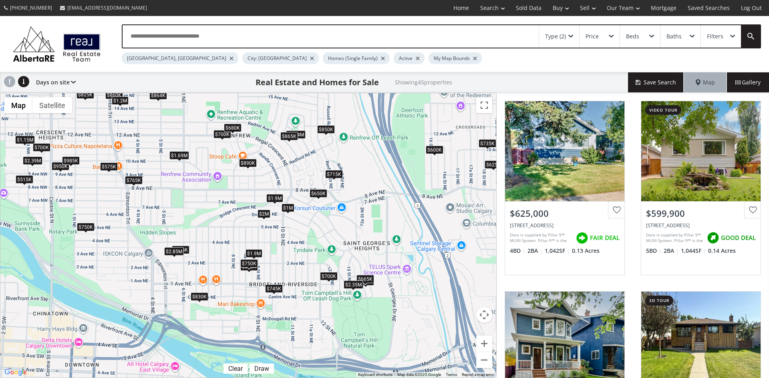
drag, startPoint x: 377, startPoint y: 266, endPoint x: 382, endPoint y: 214, distance: 52.3
click at [383, 213] on div "$625K $600K $745K $950K $1M $890K $780K $850K $765K $1.69M $2M $700K $650K $819…" at bounding box center [248, 235] width 496 height 285
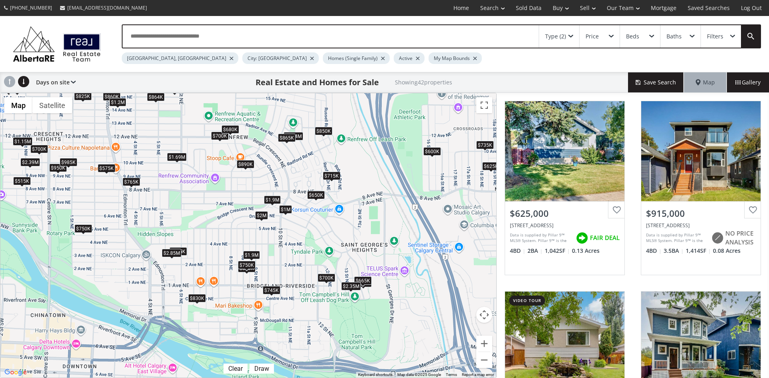
click at [325, 276] on div "$700K" at bounding box center [326, 278] width 18 height 8
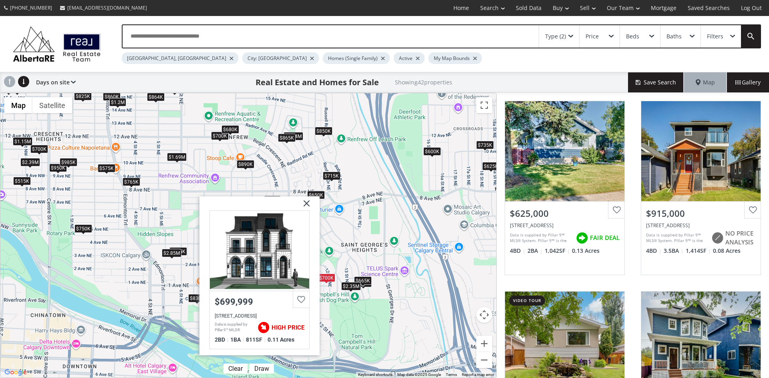
click at [307, 201] on img at bounding box center [303, 207] width 20 height 20
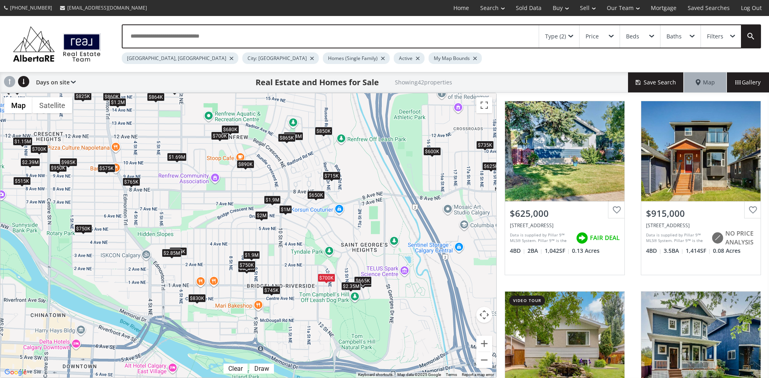
click at [240, 265] on div "$750K" at bounding box center [247, 265] width 18 height 8
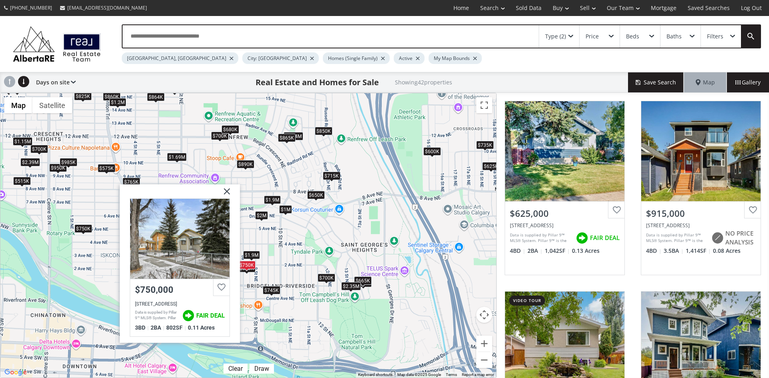
drag, startPoint x: 227, startPoint y: 191, endPoint x: 229, endPoint y: 204, distance: 13.4
click at [227, 191] on img at bounding box center [224, 194] width 20 height 20
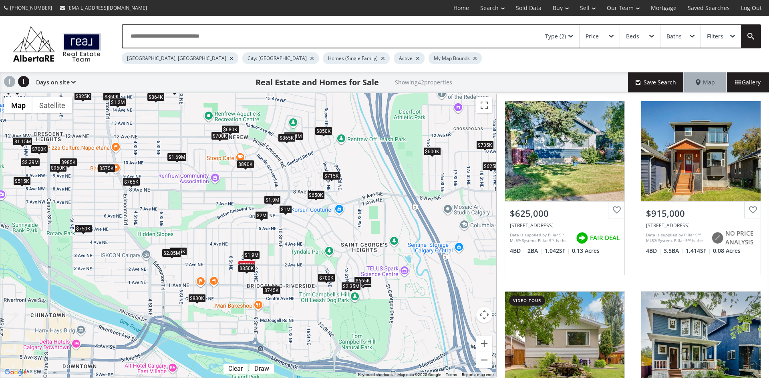
click at [246, 267] on div "$850K" at bounding box center [247, 268] width 18 height 8
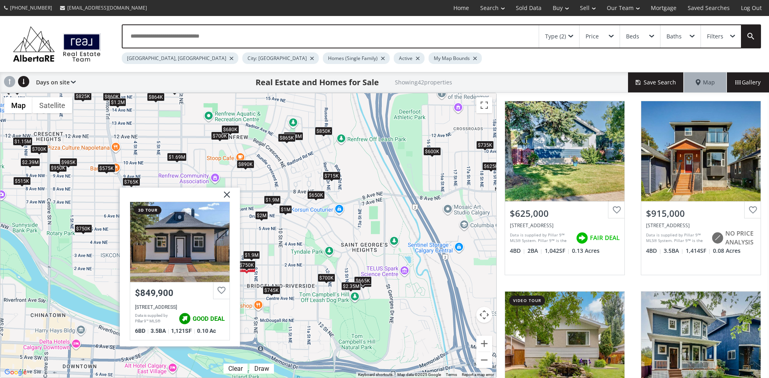
drag, startPoint x: 226, startPoint y: 190, endPoint x: 225, endPoint y: 208, distance: 17.6
click at [226, 191] on img at bounding box center [224, 197] width 20 height 20
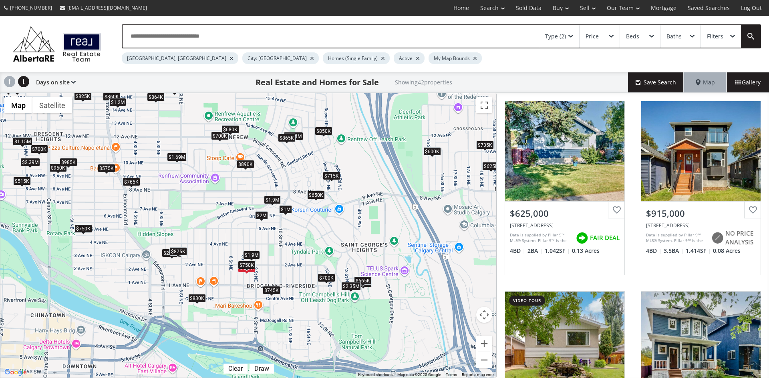
click at [183, 250] on div "$875K" at bounding box center [178, 251] width 18 height 8
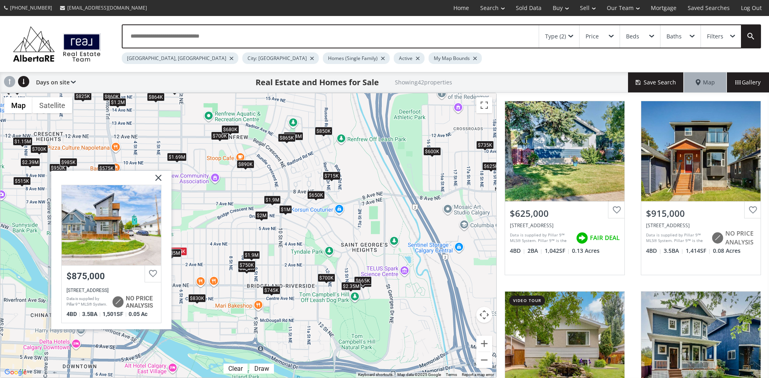
click at [161, 175] on img at bounding box center [155, 181] width 20 height 20
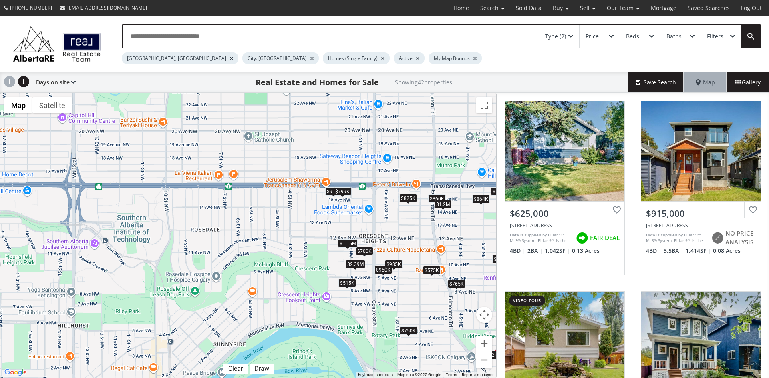
drag, startPoint x: 129, startPoint y: 145, endPoint x: 454, endPoint y: 249, distance: 341.3
click at [454, 249] on div "$625K $915K $600K $745K $1M $890K $780K $850K $765K $1.69M $2M $650K $700K $950…" at bounding box center [248, 235] width 496 height 285
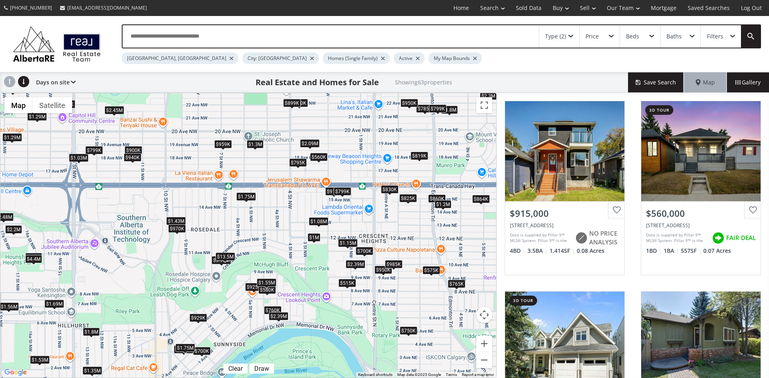
click at [365, 251] on div "$700K" at bounding box center [365, 251] width 18 height 8
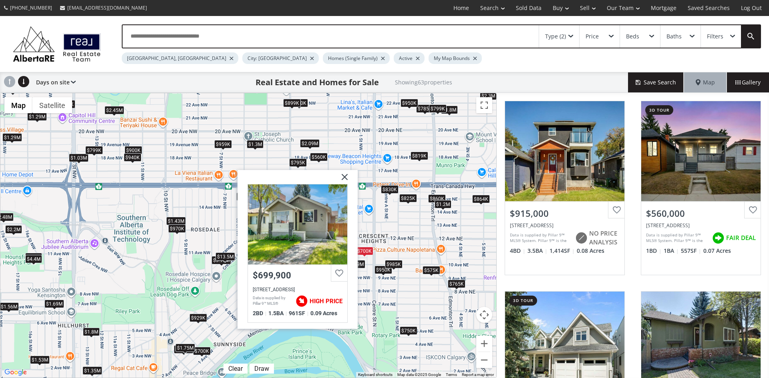
click at [346, 175] on img at bounding box center [341, 180] width 20 height 20
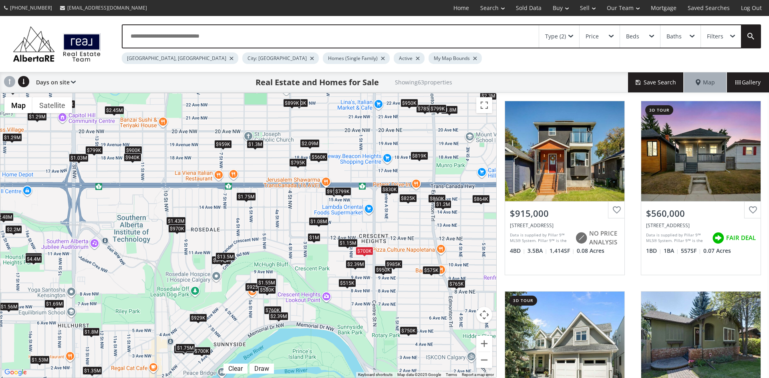
click at [177, 227] on div "$970K" at bounding box center [177, 228] width 18 height 8
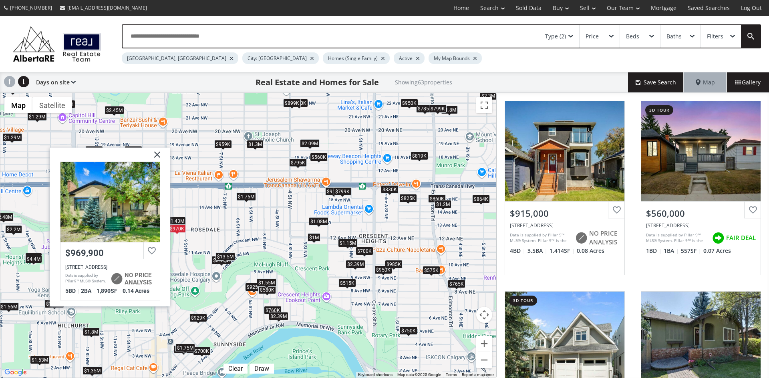
click at [157, 156] on img at bounding box center [154, 158] width 20 height 20
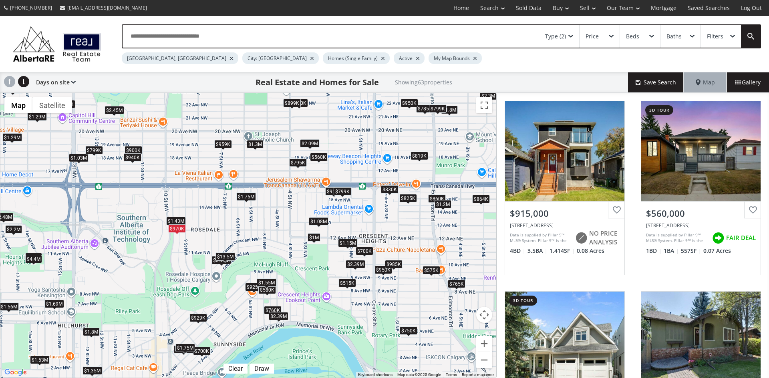
click at [247, 197] on div "$1.75M" at bounding box center [246, 197] width 20 height 8
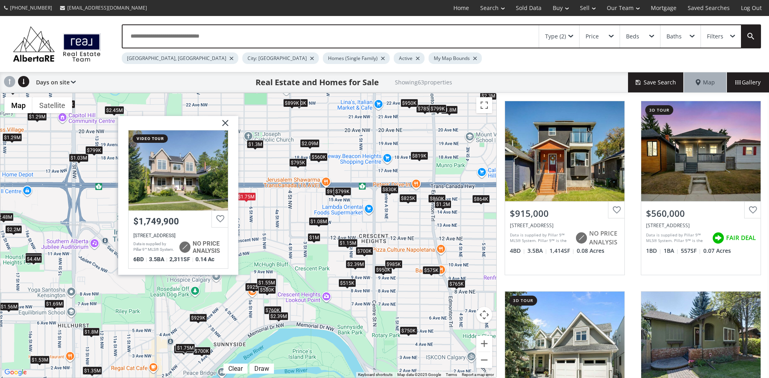
click at [229, 119] on img at bounding box center [222, 126] width 20 height 20
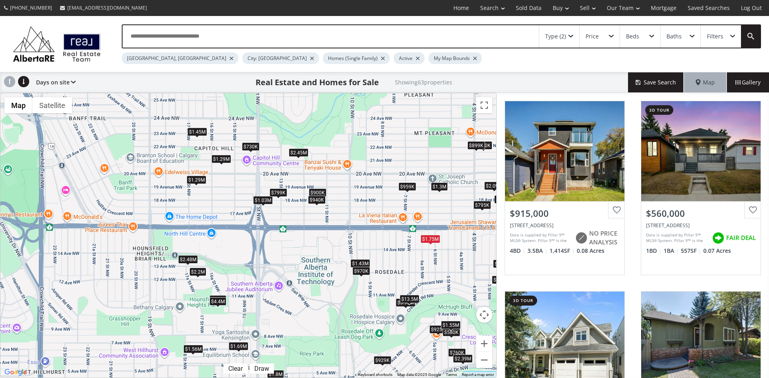
drag, startPoint x: 81, startPoint y: 241, endPoint x: 269, endPoint y: 282, distance: 191.8
click at [269, 282] on div "$915K $560K $2.45M $1.08M $2.2M $765K $750K $1.35M $1.43M $700K $2.48M $900K $8…" at bounding box center [248, 235] width 496 height 285
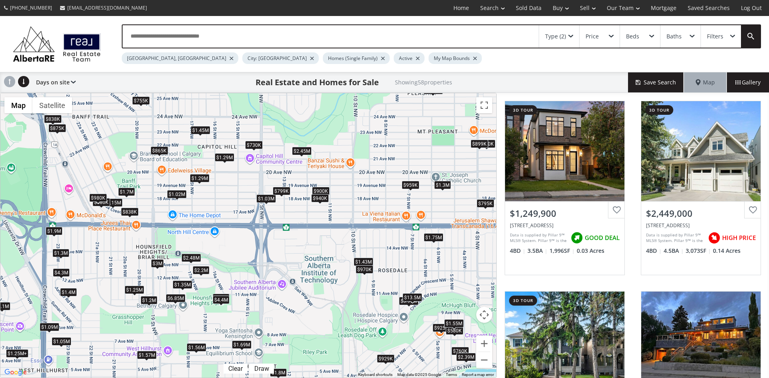
click at [187, 262] on div "$2.48M" at bounding box center [191, 258] width 20 height 8
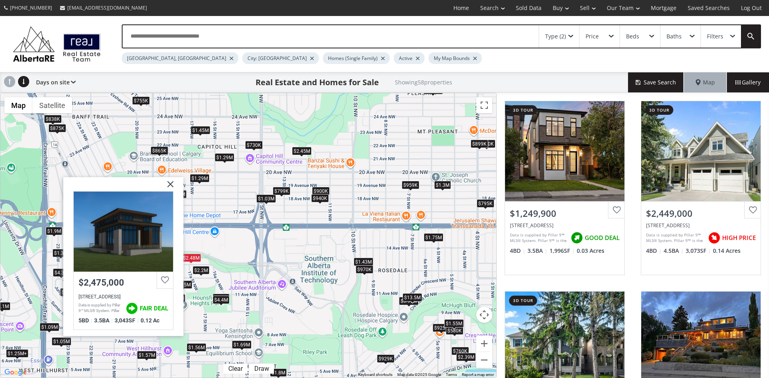
click at [169, 185] on img at bounding box center [167, 187] width 20 height 20
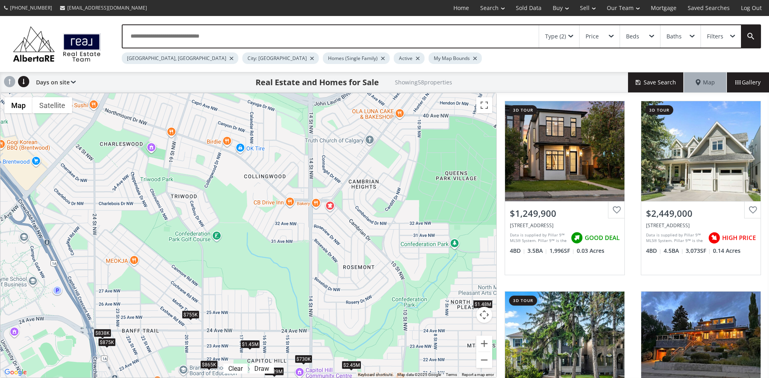
drag, startPoint x: 205, startPoint y: 139, endPoint x: 255, endPoint y: 355, distance: 221.3
click at [255, 355] on div "$1.25M+ $2.45M $1.05M $2.2M $865K $750K $1.43M $1.25M $875K $1.35M $2.48M $900K…" at bounding box center [248, 235] width 496 height 285
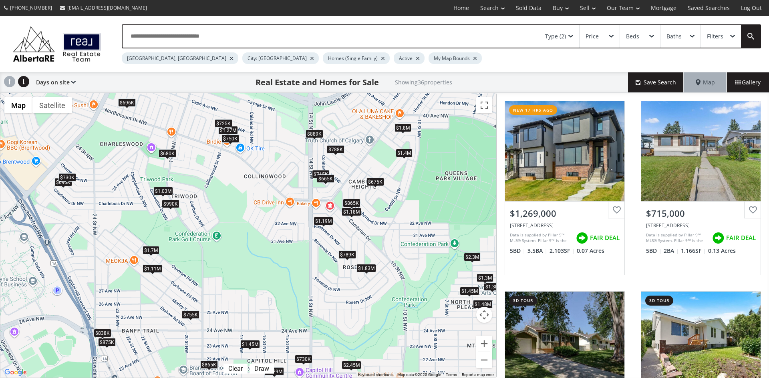
click at [166, 201] on div "$990K" at bounding box center [171, 204] width 18 height 8
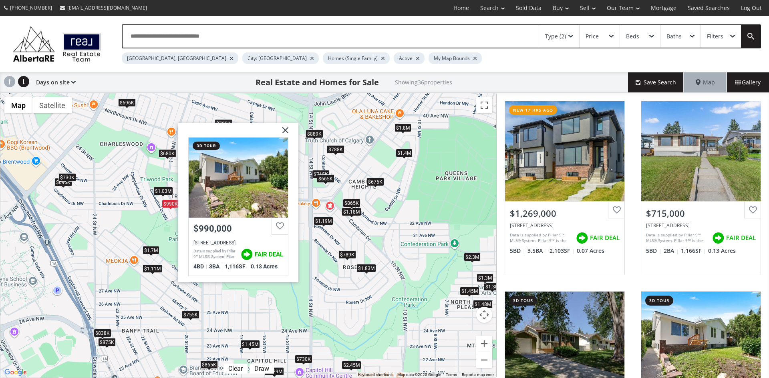
click at [285, 129] on img at bounding box center [282, 133] width 20 height 20
